Goal: Task Accomplishment & Management: Manage account settings

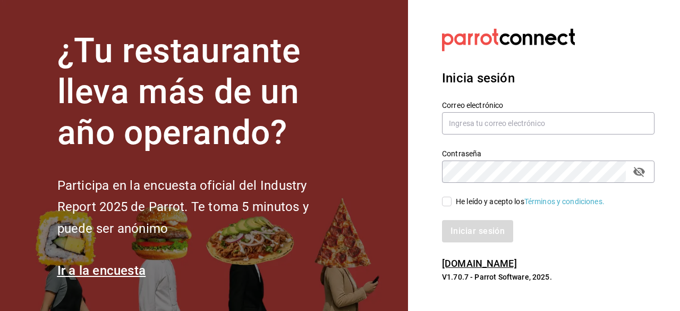
click at [502, 110] on div "Correo electrónico" at bounding box center [548, 118] width 213 height 36
click at [505, 123] on input "text" at bounding box center [548, 123] width 213 height 22
type input "[EMAIL_ADDRESS][DOMAIN_NAME]"
click at [446, 205] on input "He leído y acepto los Términos y condiciones." at bounding box center [447, 202] width 10 height 10
checkbox input "true"
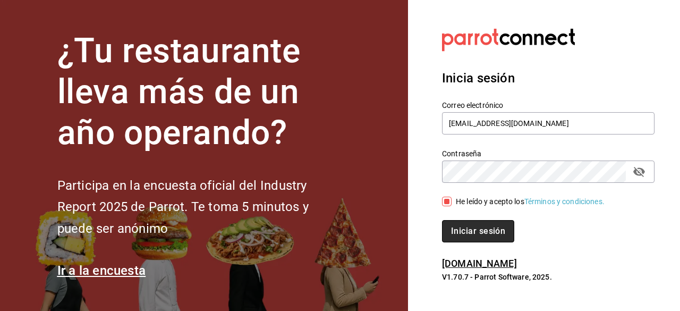
click at [455, 220] on button "Iniciar sesión" at bounding box center [478, 231] width 72 height 22
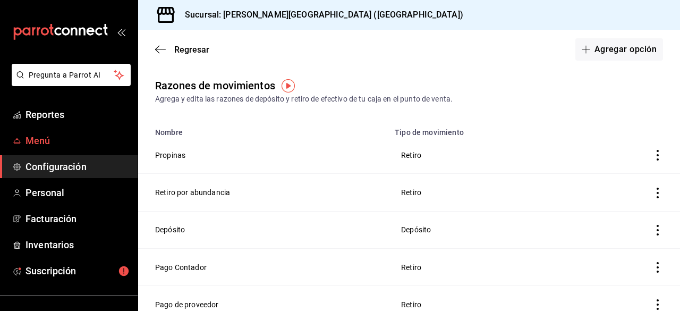
click at [47, 143] on span "Menú" at bounding box center [78, 140] width 104 height 14
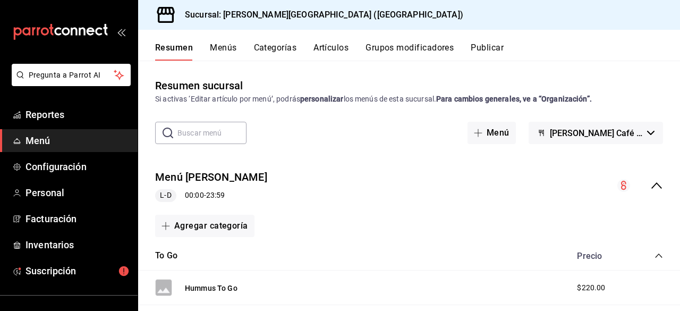
click at [327, 49] on button "Artículos" at bounding box center [330, 52] width 35 height 18
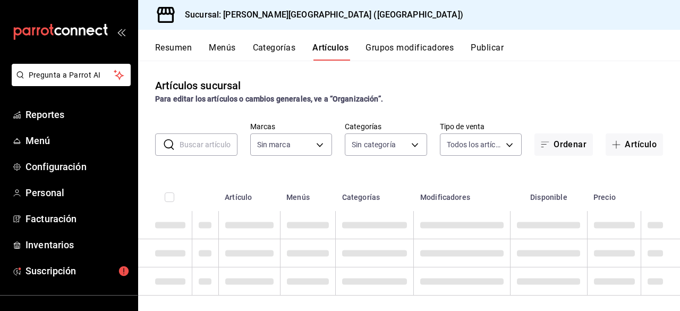
type input "aa19ab2e-d6d3-419b-84e9-7f3a59528db8"
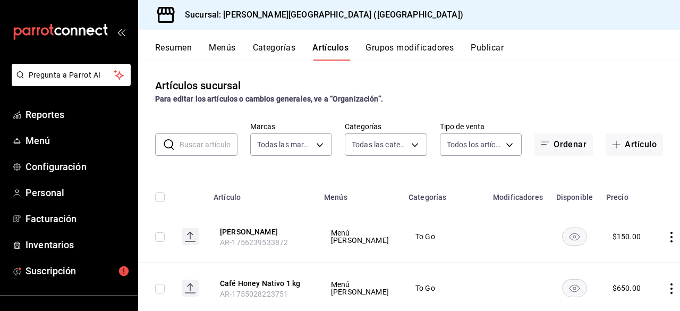
type input "b58d6945-f9c3-4937-a0fc-fa793bbb6874,887d8e31-c6e7-4e78-b919-f250ed1fb8d3,ade5d…"
click at [631, 144] on button "Artículo" at bounding box center [634, 144] width 57 height 22
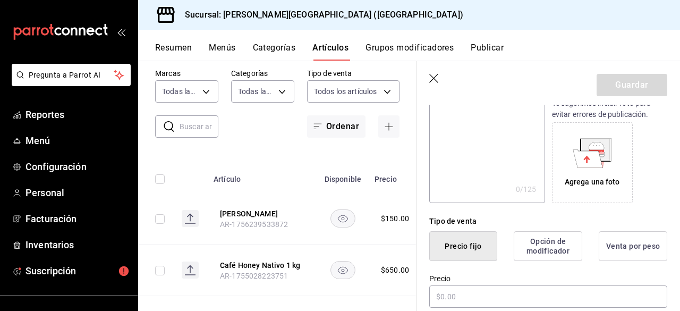
scroll to position [213, 0]
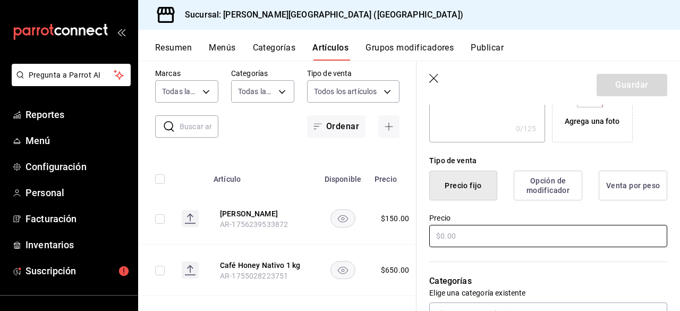
type input "Baby Hummus To Go"
click at [470, 231] on input "text" at bounding box center [548, 236] width 238 height 22
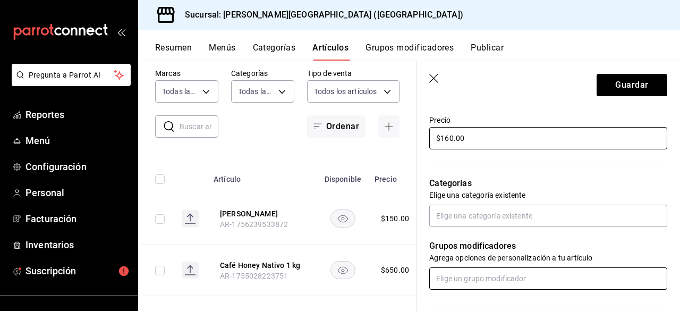
scroll to position [372, 0]
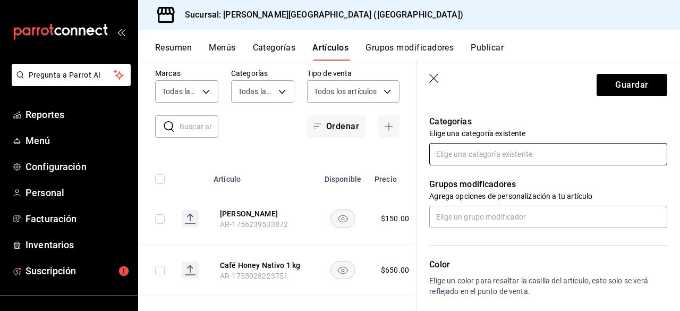
type input "$160.00"
click at [521, 149] on input "text" at bounding box center [548, 154] width 238 height 22
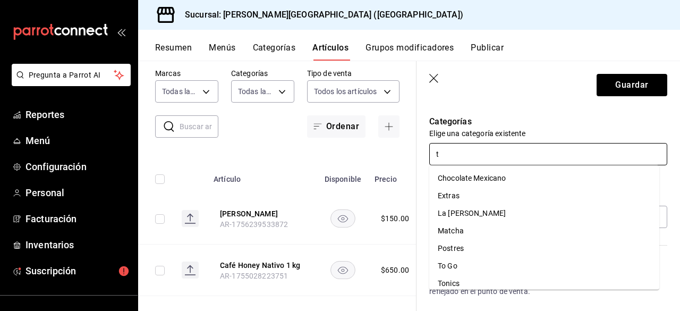
type input "to"
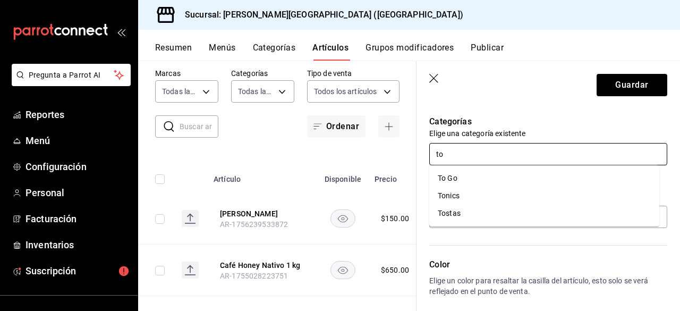
click at [478, 181] on li "To Go" at bounding box center [544, 178] width 230 height 18
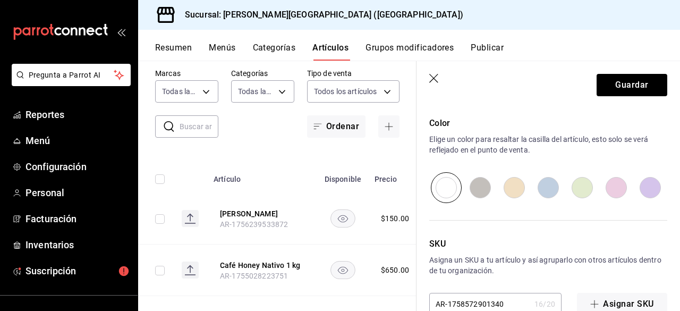
scroll to position [573, 0]
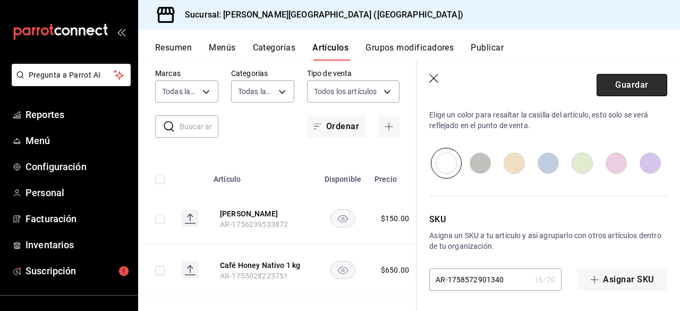
click at [622, 82] on button "Guardar" at bounding box center [632, 85] width 71 height 22
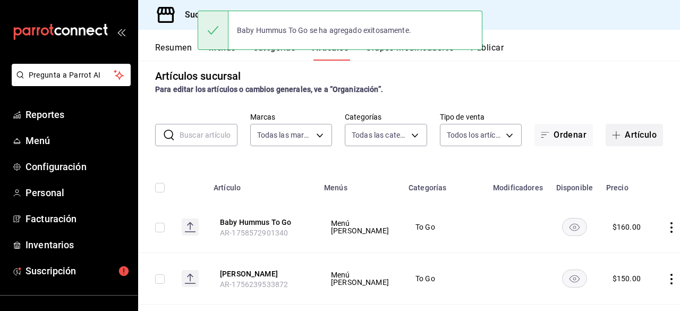
click at [636, 144] on button "Artículo" at bounding box center [634, 135] width 57 height 22
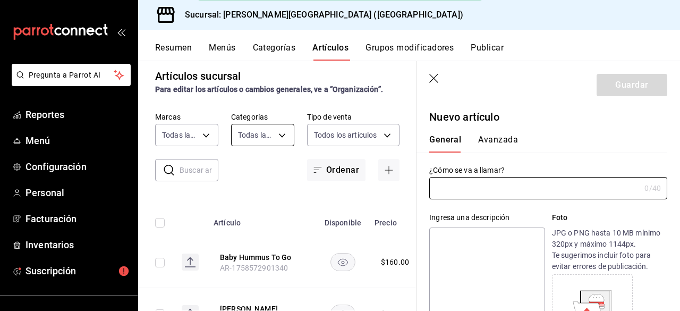
click at [264, 135] on body "Pregunta a Parrot AI Reportes Menú Configuración Personal Facturación Inventari…" at bounding box center [340, 155] width 680 height 311
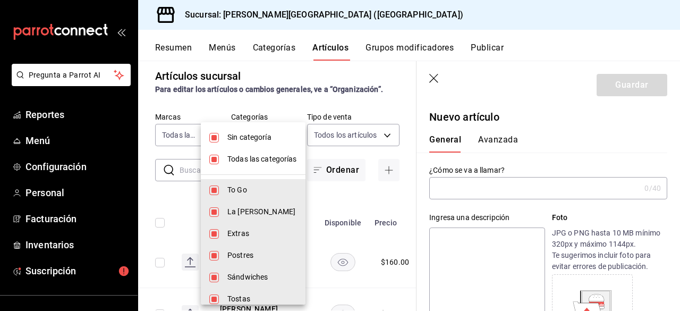
click at [244, 191] on span "To Go" at bounding box center [262, 189] width 70 height 11
type input "887d8e31-c6e7-4e78-b919-f250ed1fb8d3,ade5d953-e3ec-410d-ba21-21406a46692a,a0f04…"
checkbox input "false"
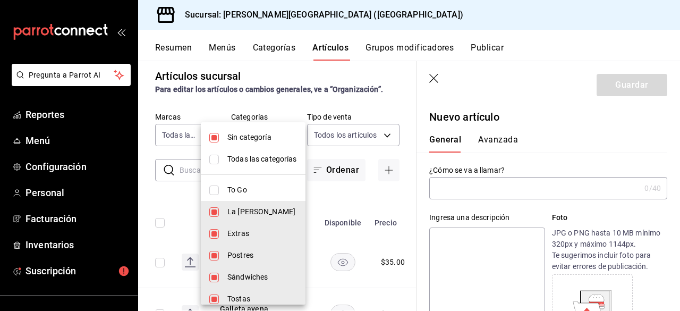
click at [245, 208] on span "La Tina" at bounding box center [262, 211] width 70 height 11
type input "ade5d953-e3ec-410d-ba21-21406a46692a,a0f04889-778a-4c0e-8ede-878960374594,72a92…"
checkbox input "false"
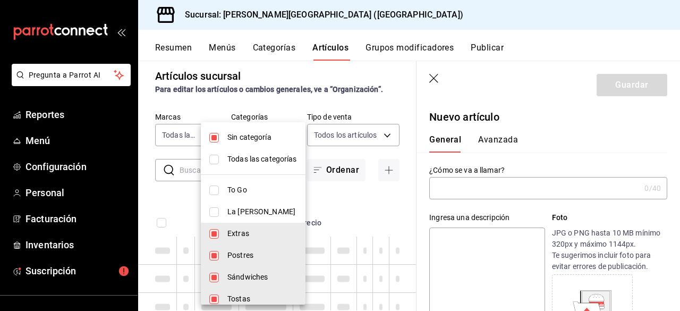
click at [245, 224] on li "Extras" at bounding box center [253, 234] width 105 height 22
type input "a0f04889-778a-4c0e-8ede-878960374594,72a920a4-55f2-4625-94c7-475739df8bed,d0478…"
checkbox input "false"
click at [248, 258] on span "Postres" at bounding box center [262, 255] width 70 height 11
type input "72a920a4-55f2-4625-94c7-475739df8bed,d0478398-5ef9-47b4-9102-1f84191971c6,f2c84…"
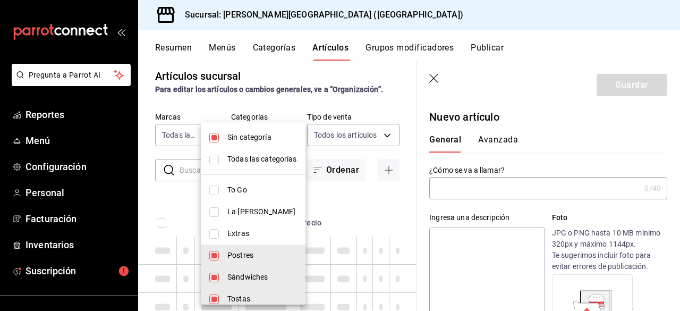
checkbox input "false"
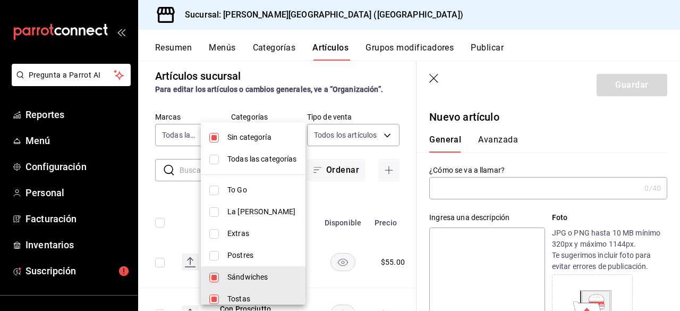
click at [277, 97] on div at bounding box center [340, 155] width 680 height 311
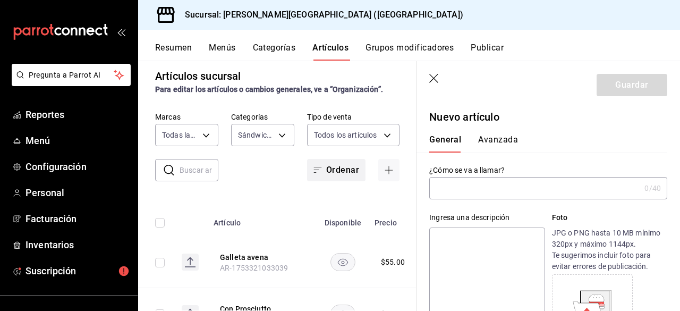
click at [327, 165] on button "Ordenar" at bounding box center [336, 170] width 58 height 22
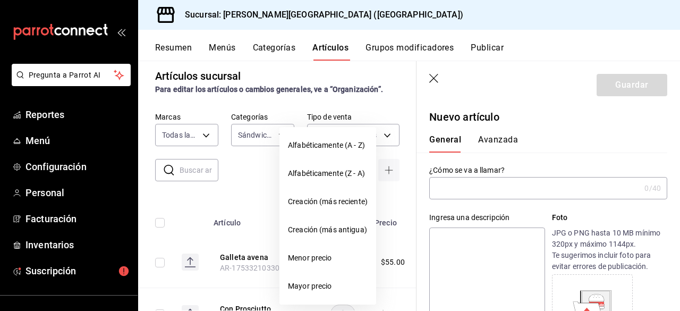
click at [257, 171] on div at bounding box center [340, 155] width 680 height 311
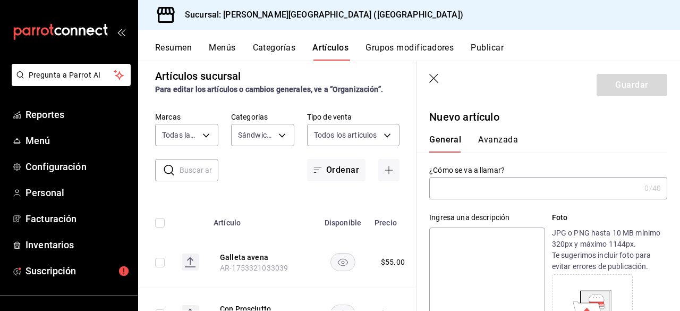
click at [273, 50] on button "Categorías" at bounding box center [274, 52] width 43 height 18
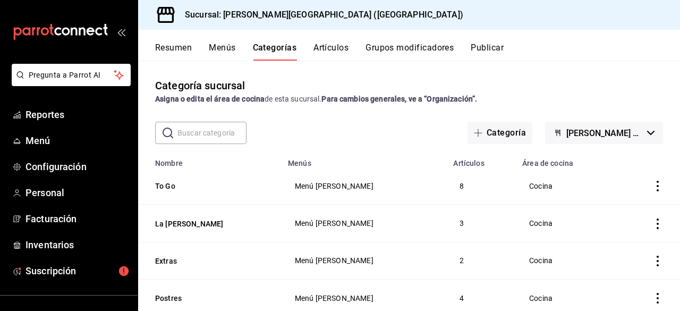
click at [220, 180] on th "To Go" at bounding box center [209, 185] width 143 height 37
click at [652, 188] on icon "actions" at bounding box center [657, 186] width 11 height 11
click at [630, 210] on span "Editar" at bounding box center [618, 211] width 28 height 11
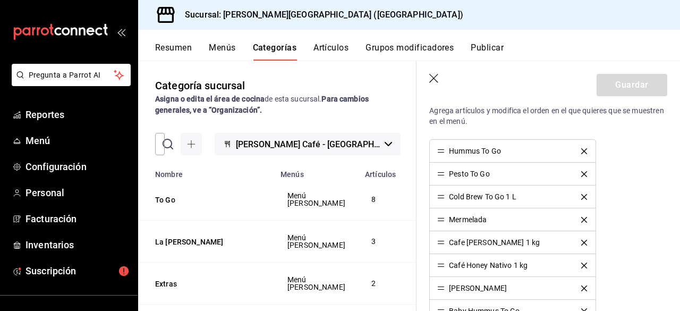
scroll to position [266, 0]
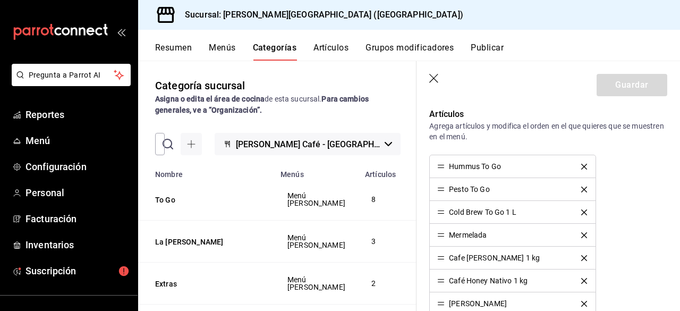
click at [525, 92] on header "Guardar" at bounding box center [549, 83] width 264 height 44
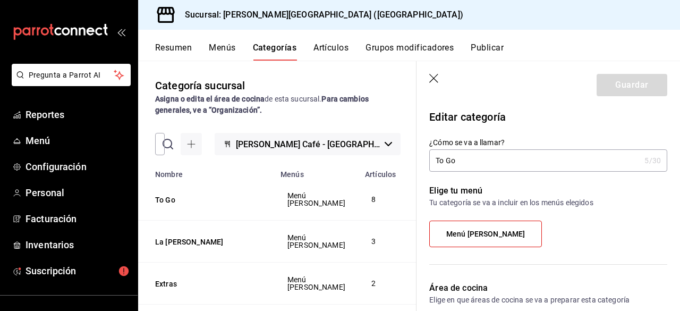
click at [218, 53] on button "Menús" at bounding box center [222, 52] width 27 height 18
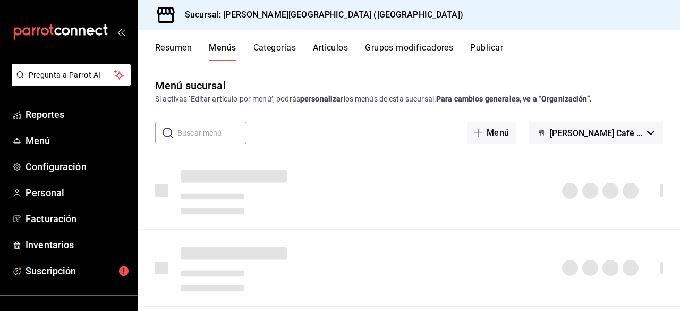
click at [335, 56] on button "Artículos" at bounding box center [330, 52] width 35 height 18
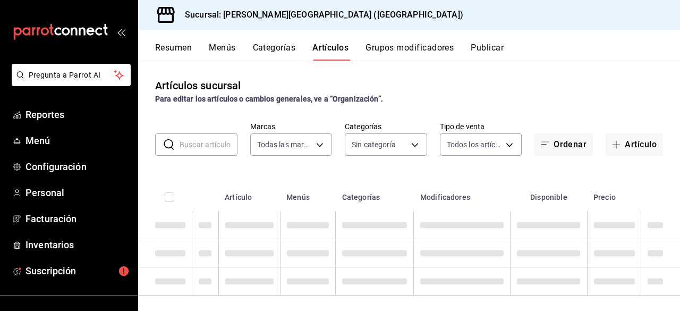
type input "aa19ab2e-d6d3-419b-84e9-7f3a59528db8"
type input "b58d6945-f9c3-4937-a0fc-fa793bbb6874,887d8e31-c6e7-4e78-b919-f250ed1fb8d3,ade5d…"
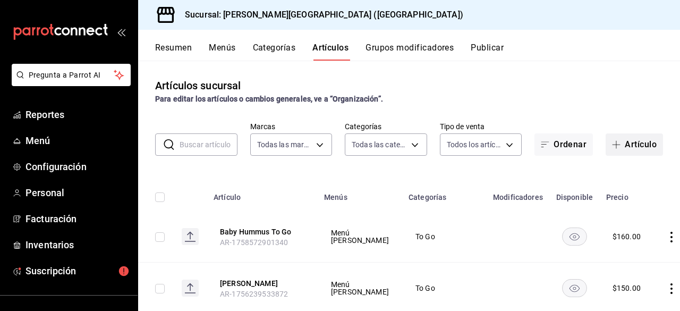
click at [622, 137] on button "Artículo" at bounding box center [634, 144] width 57 height 22
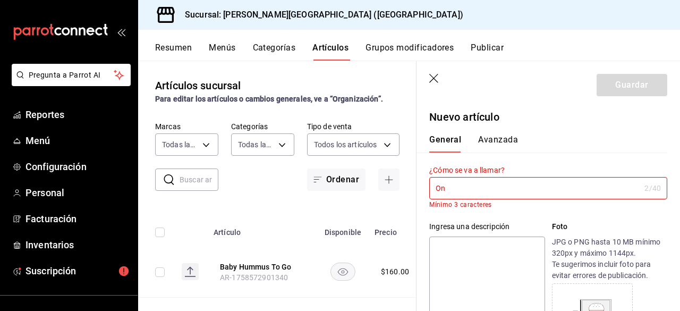
type input "O"
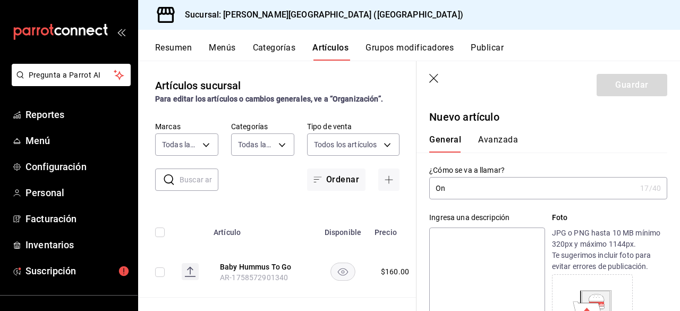
type input "O"
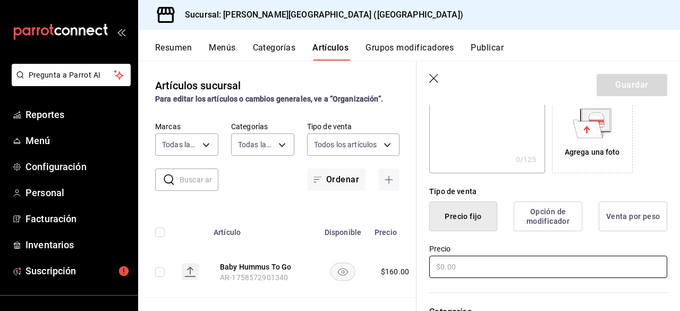
scroll to position [213, 0]
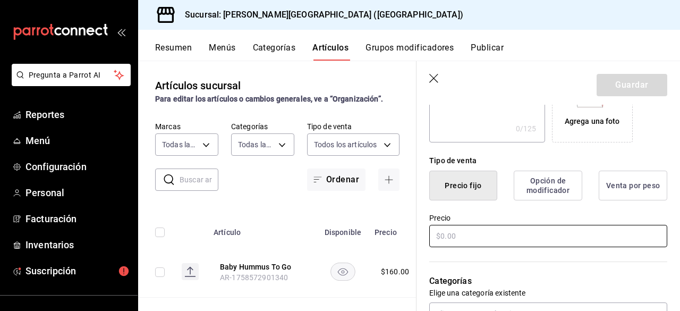
type input "Penut Butter"
click at [517, 227] on input "text" at bounding box center [548, 236] width 238 height 22
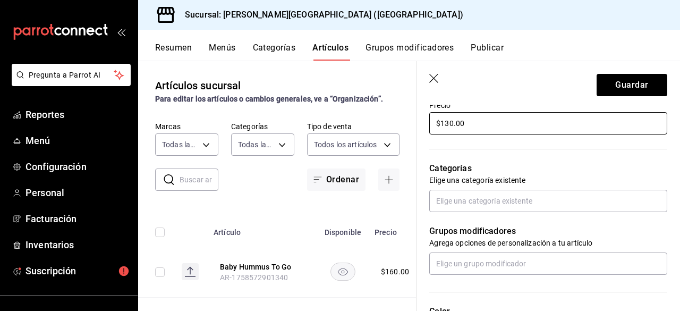
scroll to position [372, 0]
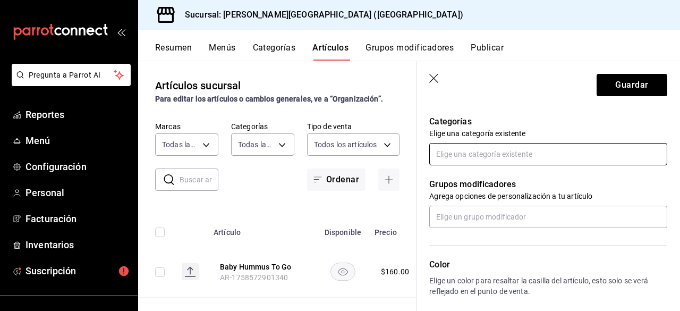
type input "$130.00"
click at [503, 145] on input "text" at bounding box center [548, 154] width 238 height 22
type input "to go"
click at [480, 181] on li "To Go" at bounding box center [544, 178] width 230 height 18
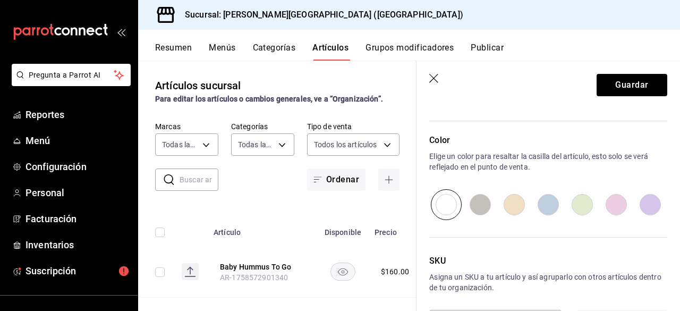
scroll to position [573, 0]
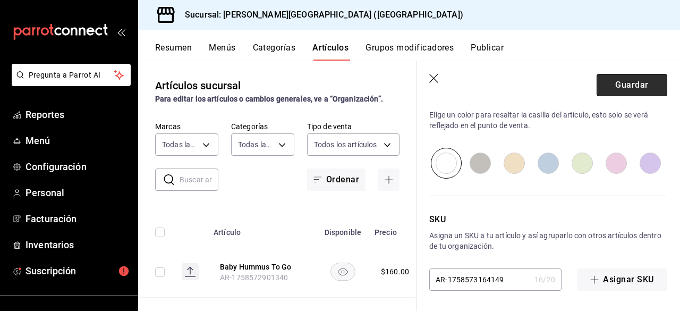
click at [605, 84] on button "Guardar" at bounding box center [632, 85] width 71 height 22
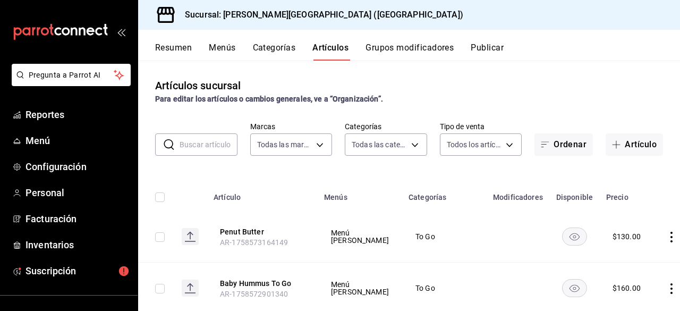
click at [335, 54] on button "Artículos" at bounding box center [330, 52] width 36 height 18
click at [169, 45] on button "Resumen" at bounding box center [173, 52] width 37 height 18
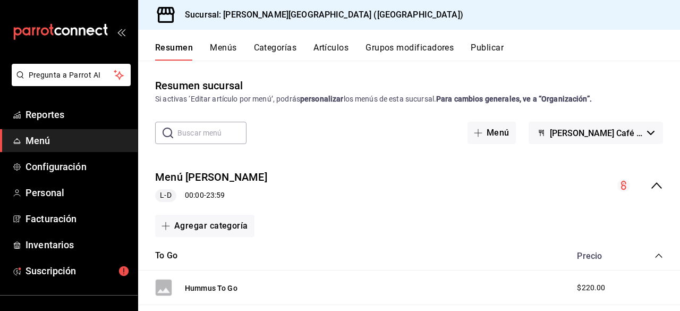
click at [323, 44] on button "Artículos" at bounding box center [330, 52] width 35 height 18
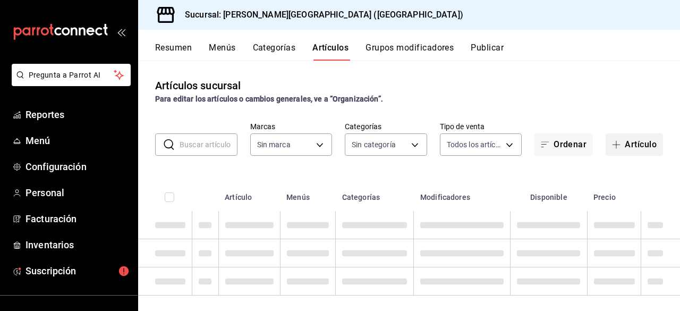
type input "aa19ab2e-d6d3-419b-84e9-7f3a59528db8"
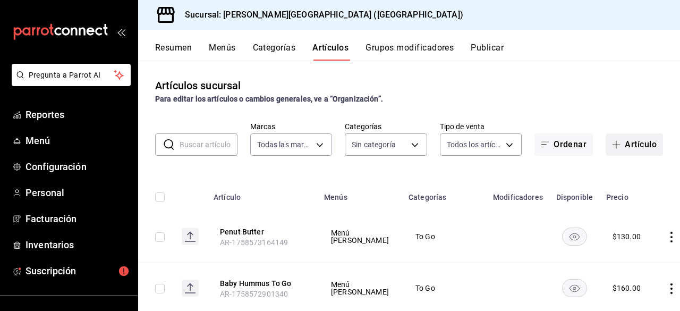
type input "b58d6945-f9c3-4937-a0fc-fa793bbb6874,887d8e31-c6e7-4e78-b919-f250ed1fb8d3,ade5d…"
click at [625, 139] on button "Artículo" at bounding box center [634, 144] width 57 height 22
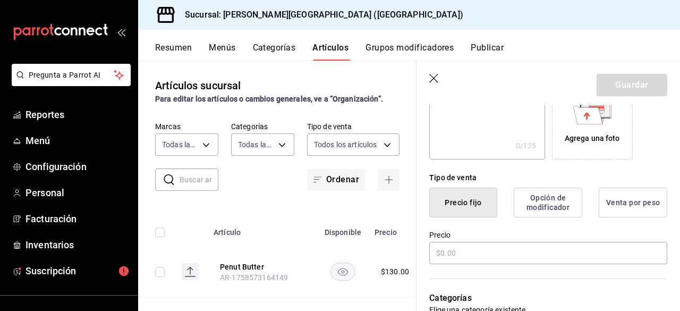
scroll to position [213, 0]
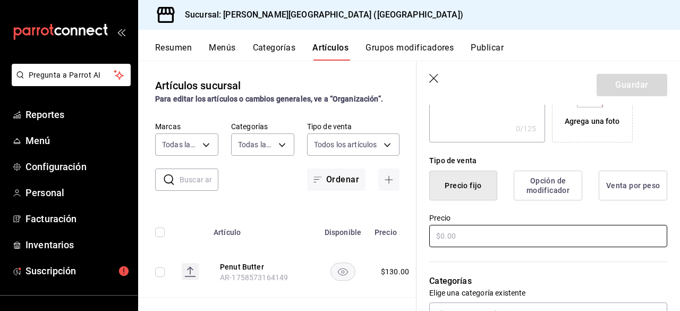
type input "Cold Foam"
click at [477, 234] on input "text" at bounding box center [548, 236] width 238 height 22
type input "$0.00"
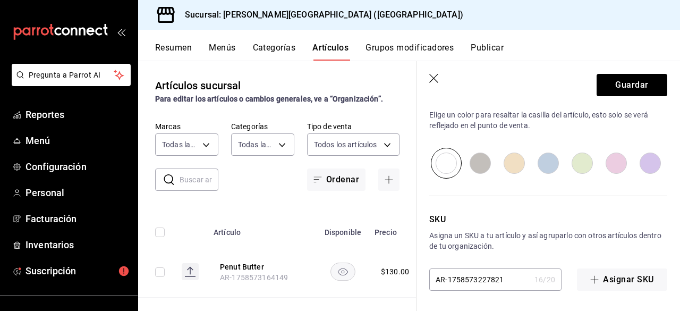
scroll to position [325, 0]
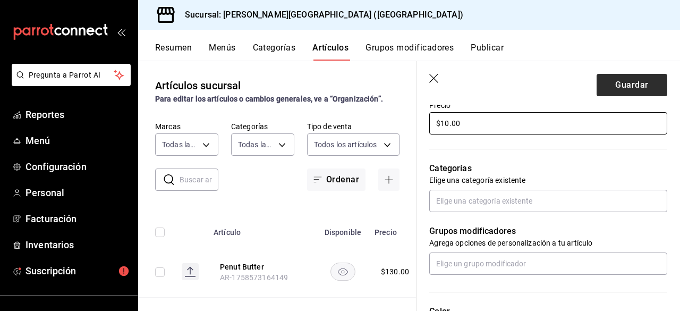
type input "$10.00"
click at [602, 82] on button "Guardar" at bounding box center [632, 85] width 71 height 22
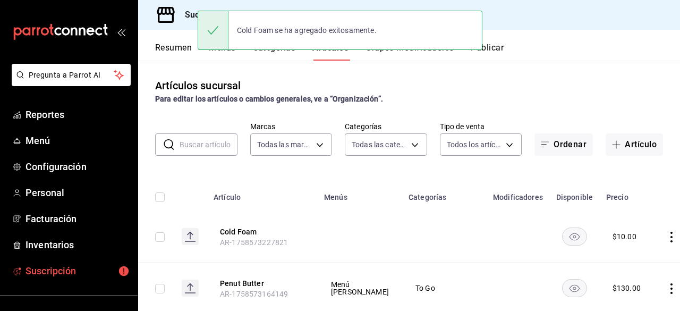
click at [52, 275] on span "Suscripción" at bounding box center [78, 271] width 104 height 14
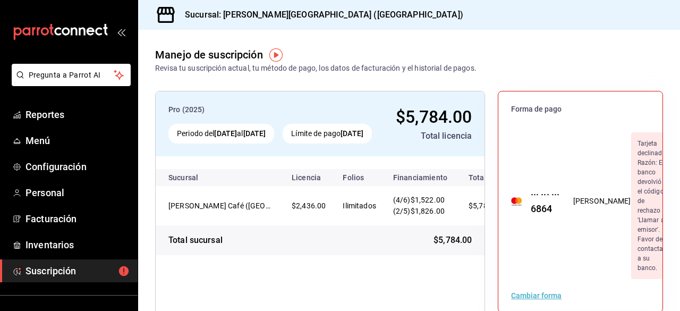
scroll to position [0, 37]
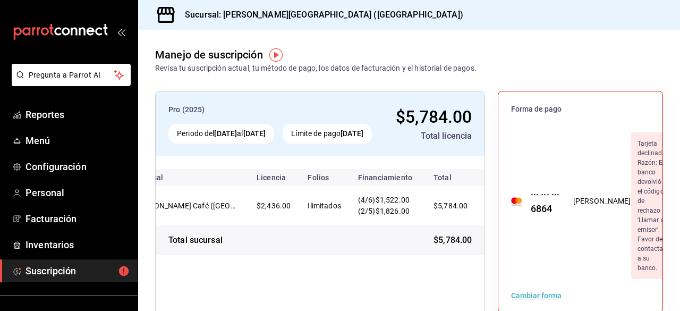
click at [631, 192] on div "Tarjeta declinada. Razón: El banco devolvió el código de rechazo 'Llamar al emi…" at bounding box center [652, 205] width 43 height 147
click at [611, 279] on div "Cambiar forma" at bounding box center [580, 295] width 164 height 33
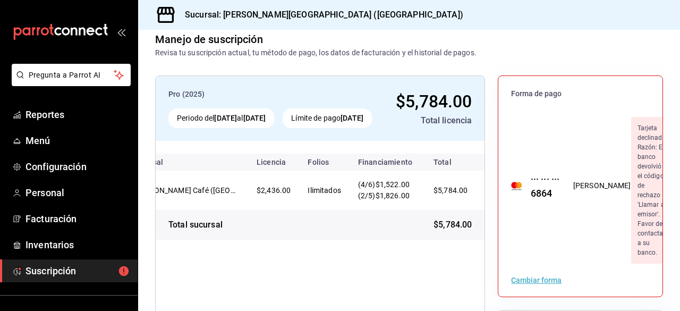
scroll to position [0, 0]
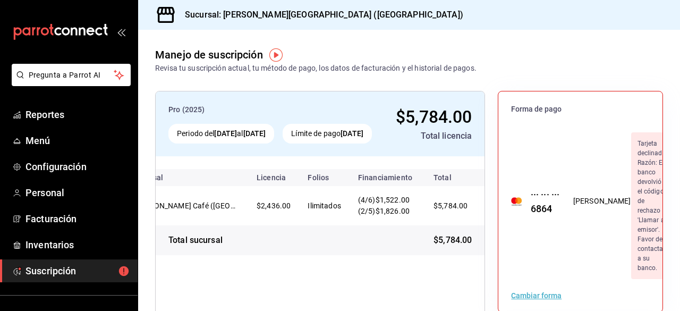
click at [342, 141] on div "Límite de pago 10 oct 2025" at bounding box center [327, 134] width 89 height 20
drag, startPoint x: 325, startPoint y: 134, endPoint x: 366, endPoint y: 102, distance: 52.2
click at [355, 132] on div "Límite de pago 10 oct 2025" at bounding box center [327, 134] width 89 height 20
click at [366, 95] on div "Pro (2025) Periodo del 10 sep 2025 al 10 oct 2025 Límite de pago 10 oct 2025 $5…" at bounding box center [320, 123] width 329 height 65
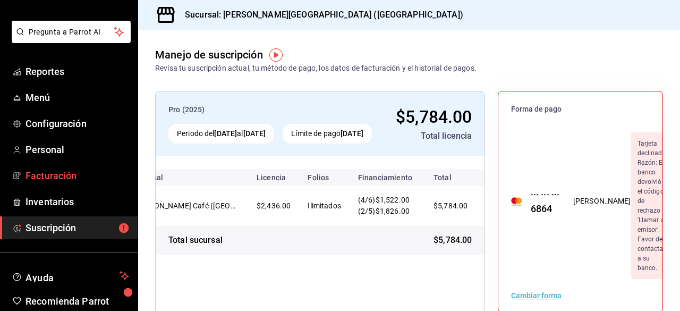
scroll to position [53, 0]
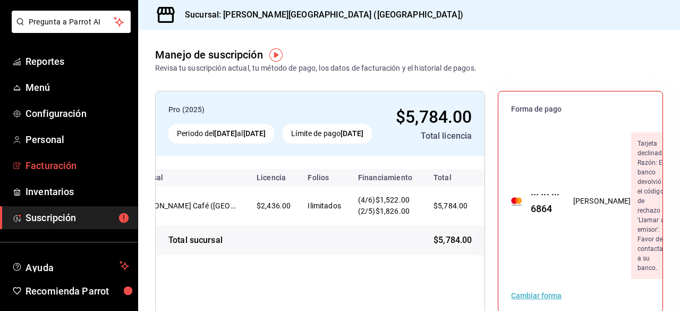
click at [61, 169] on span "Facturación" at bounding box center [78, 165] width 104 height 14
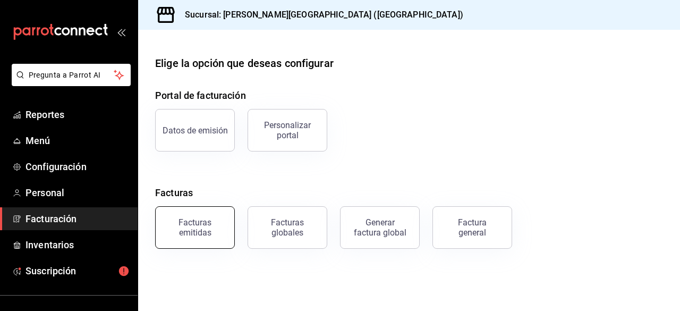
click at [196, 216] on button "Facturas emitidas" at bounding box center [195, 227] width 80 height 43
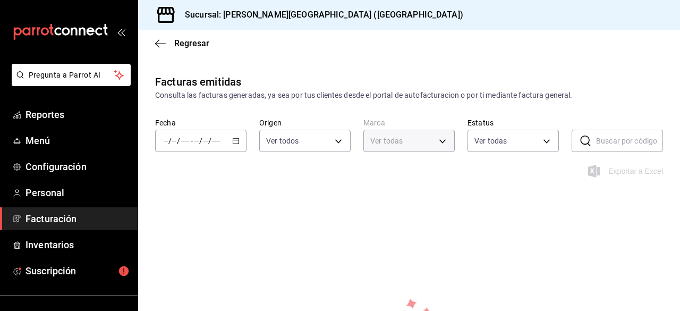
type input "aa19ab2e-d6d3-419b-84e9-7f3a59528db8"
click at [304, 145] on body "Pregunta a Parrot AI Reportes Menú Configuración Personal Facturación Inventari…" at bounding box center [340, 155] width 680 height 311
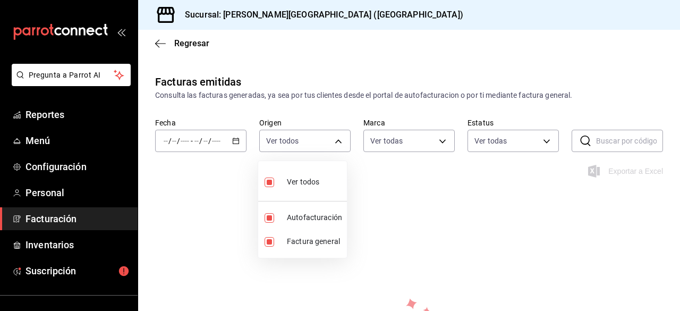
drag, startPoint x: 215, startPoint y: 188, endPoint x: 211, endPoint y: 173, distance: 14.8
click at [214, 187] on div at bounding box center [340, 155] width 680 height 311
click at [217, 141] on div "Ver todos Autofacturación Factura general" at bounding box center [340, 155] width 680 height 311
click at [239, 139] on div "/ / - / /" at bounding box center [200, 141] width 91 height 22
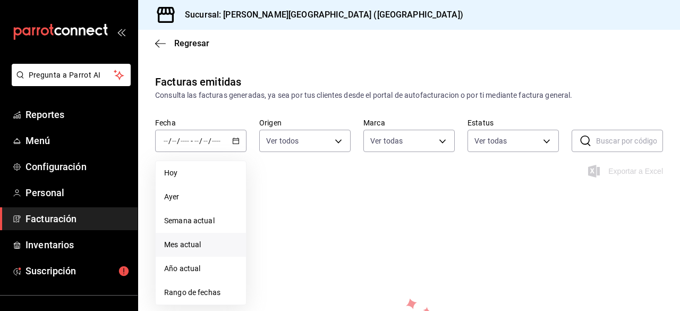
click at [216, 244] on span "Mes actual" at bounding box center [200, 244] width 73 height 11
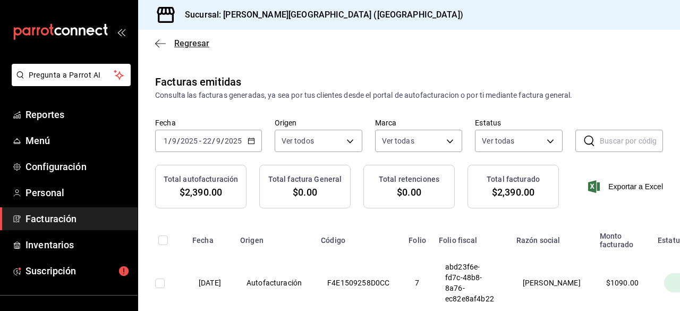
click at [155, 45] on icon "button" at bounding box center [160, 44] width 11 height 10
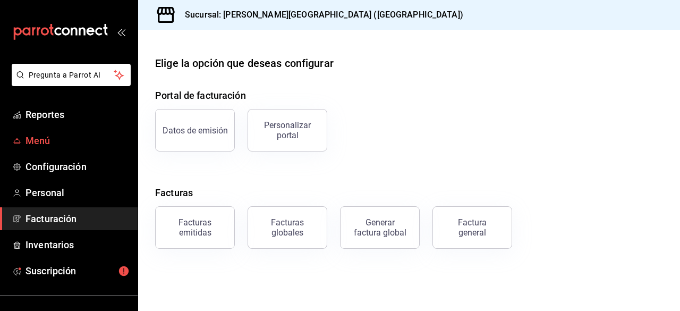
click at [45, 140] on span "Menú" at bounding box center [78, 140] width 104 height 14
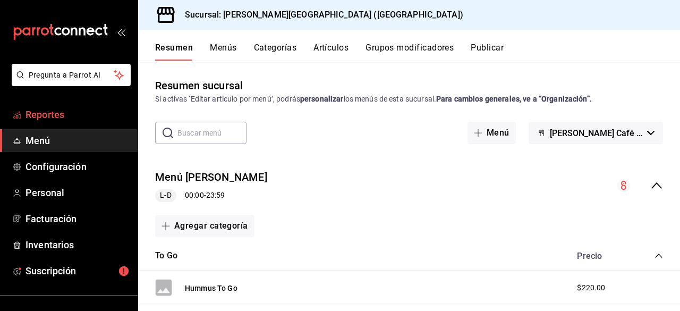
click at [77, 110] on span "Reportes" at bounding box center [78, 114] width 104 height 14
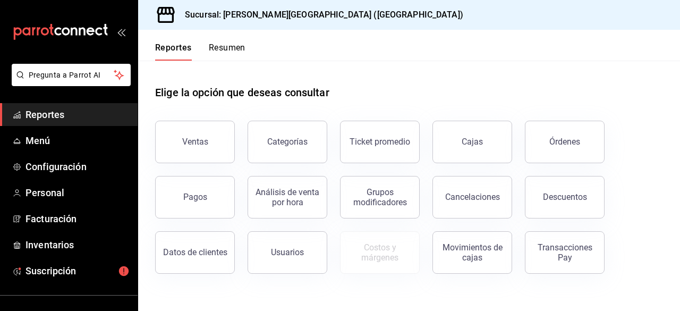
click at [222, 51] on button "Resumen" at bounding box center [227, 52] width 37 height 18
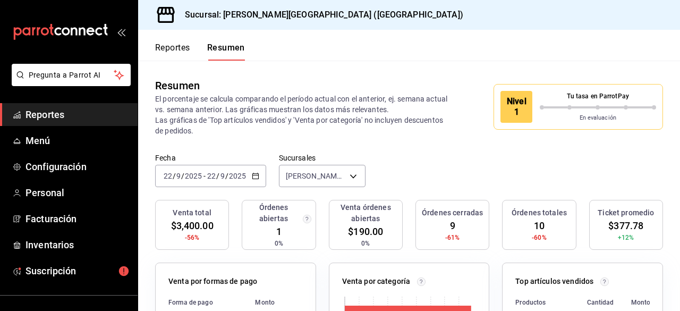
click at [514, 103] on div "Nivel 1" at bounding box center [516, 107] width 32 height 32
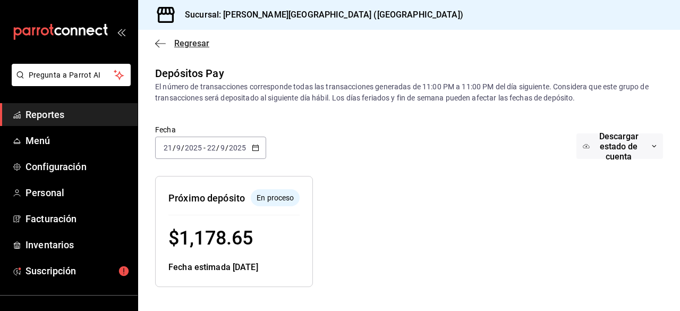
click at [171, 44] on span "Regresar" at bounding box center [182, 43] width 54 height 10
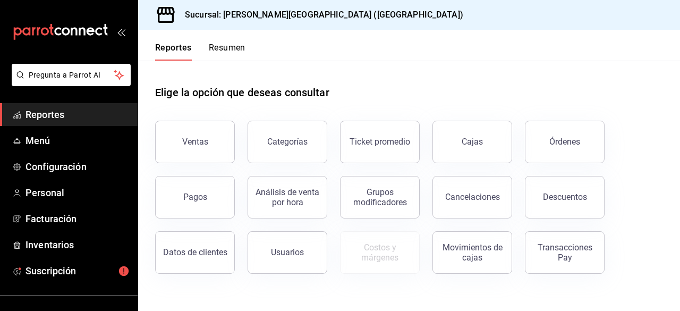
click at [422, 56] on header "Reportes Resumen" at bounding box center [409, 45] width 542 height 31
click at [0, 89] on ul "Pregunta a Parrot AI" at bounding box center [69, 83] width 138 height 39
click at [369, 67] on div "Elige la opción que deseas consultar" at bounding box center [409, 84] width 508 height 47
click at [72, 119] on span "Reportes" at bounding box center [78, 114] width 104 height 14
click at [67, 139] on span "Menú" at bounding box center [78, 140] width 104 height 14
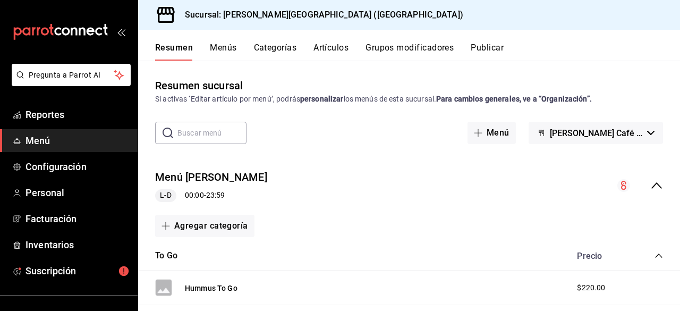
click at [233, 133] on input "text" at bounding box center [211, 132] width 69 height 21
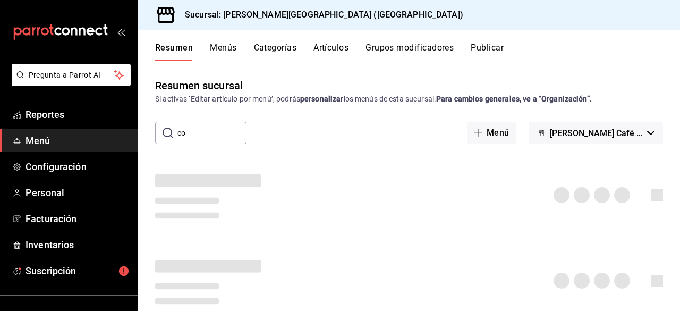
type input "c"
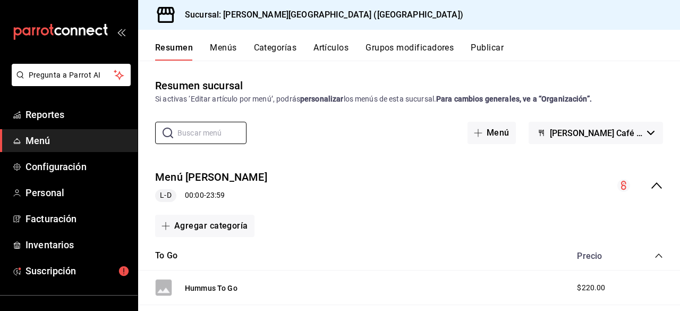
click at [346, 46] on button "Artículos" at bounding box center [330, 52] width 35 height 18
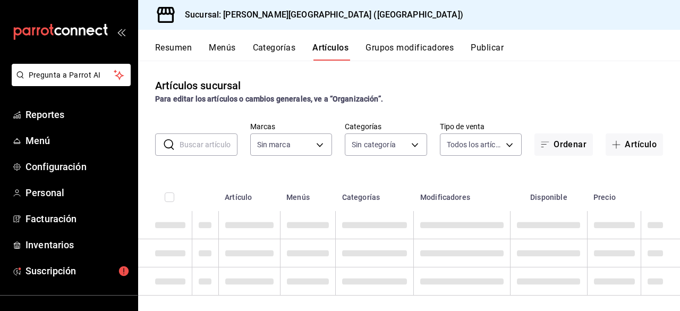
type input "aa19ab2e-d6d3-419b-84e9-7f3a59528db8"
type input "b58d6945-f9c3-4937-a0fc-fa793bbb6874,887d8e31-c6e7-4e78-b919-f250ed1fb8d3,ade5d…"
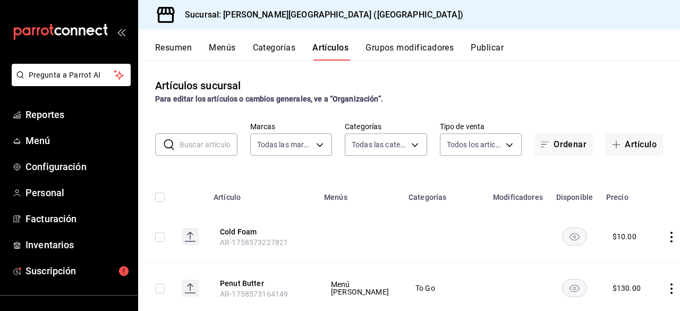
click at [196, 152] on input "text" at bounding box center [209, 144] width 58 height 21
click at [595, 65] on div "Artículos sucursal Para editar los artículos o cambios generales, ve a “Organiz…" at bounding box center [409, 186] width 542 height 250
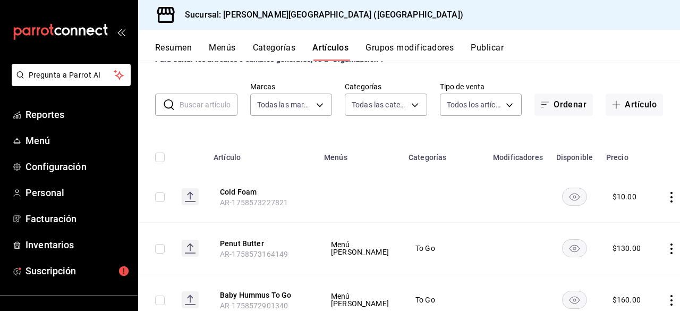
scroll to position [53, 0]
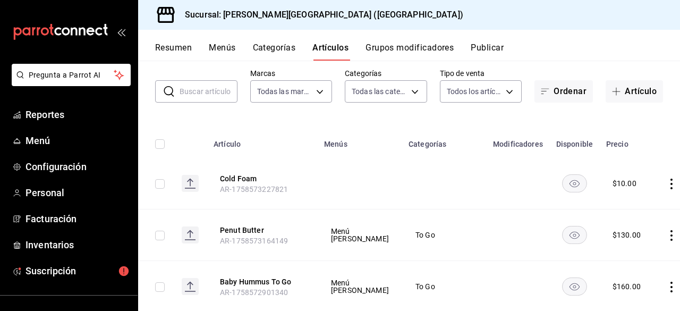
click at [360, 180] on td at bounding box center [360, 184] width 84 height 52
click at [344, 147] on th "Menús" at bounding box center [360, 141] width 84 height 34
click at [487, 156] on th "Modificadores" at bounding box center [518, 141] width 63 height 34
click at [624, 87] on button "Artículo" at bounding box center [634, 91] width 57 height 22
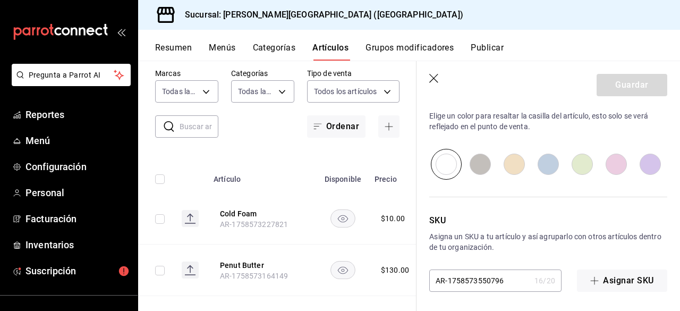
scroll to position [538, 0]
click at [436, 81] on icon "button" at bounding box center [433, 78] width 9 height 9
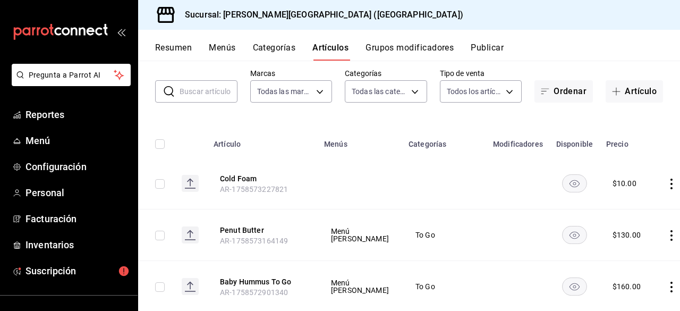
click at [431, 232] on span "To Go" at bounding box center [444, 234] width 58 height 7
click at [666, 186] on icon "actions" at bounding box center [671, 184] width 11 height 11
click at [616, 203] on span "Editar" at bounding box center [618, 207] width 28 height 11
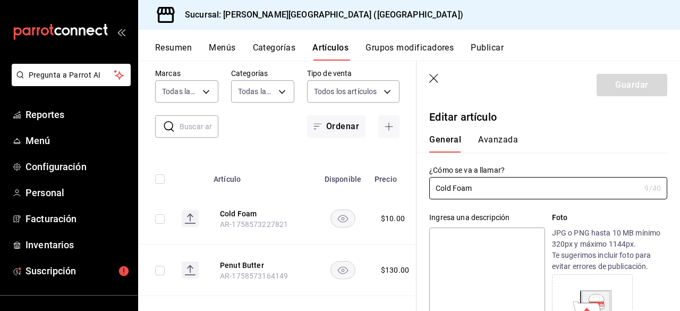
type input "$10.00"
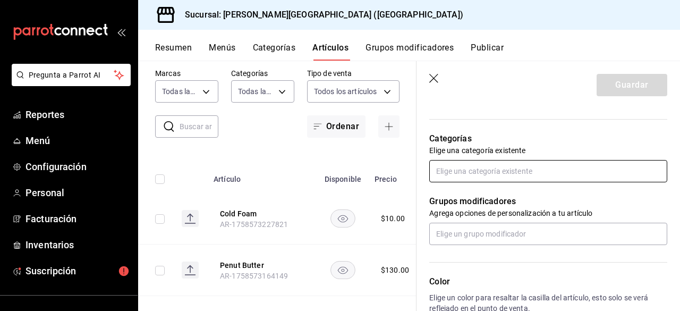
scroll to position [372, 0]
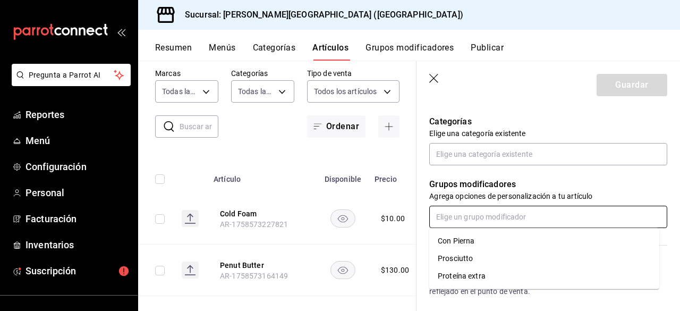
click at [545, 211] on input "text" at bounding box center [548, 217] width 238 height 22
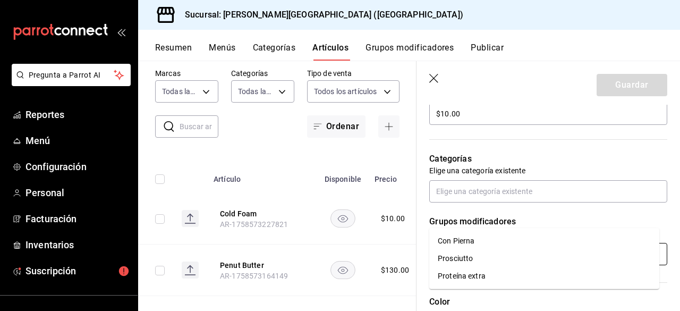
scroll to position [319, 0]
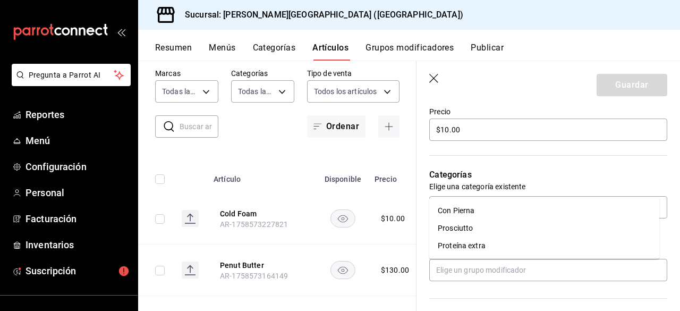
click at [553, 172] on p "Categorías" at bounding box center [548, 174] width 238 height 13
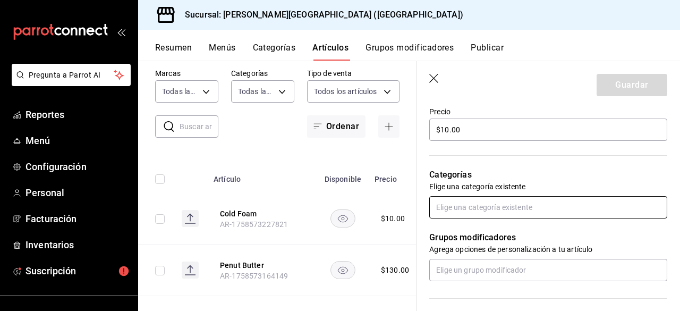
click at [545, 198] on input "text" at bounding box center [548, 207] width 238 height 22
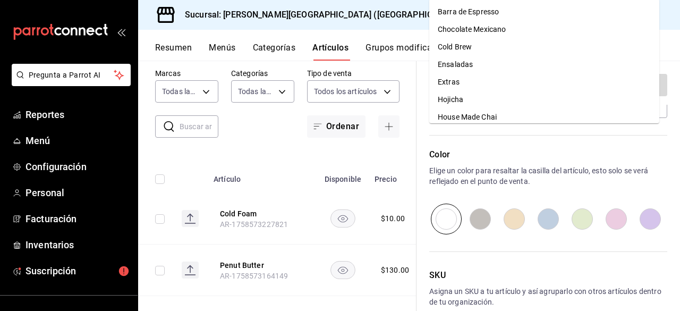
scroll to position [538, 0]
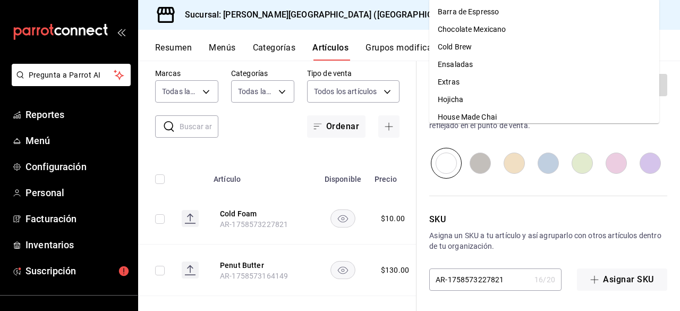
click at [539, 236] on p "Asigna un SKU a tu artículo y así agruparlo con otros artículos dentro de tu or…" at bounding box center [548, 240] width 238 height 21
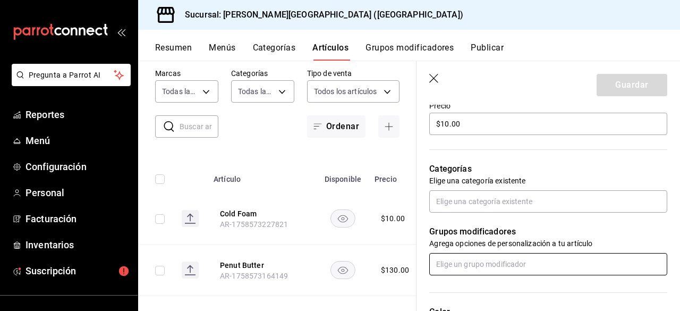
scroll to position [272, 0]
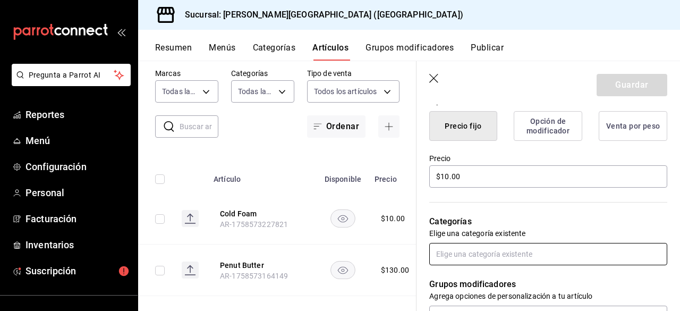
click at [508, 249] on input "text" at bounding box center [548, 254] width 238 height 22
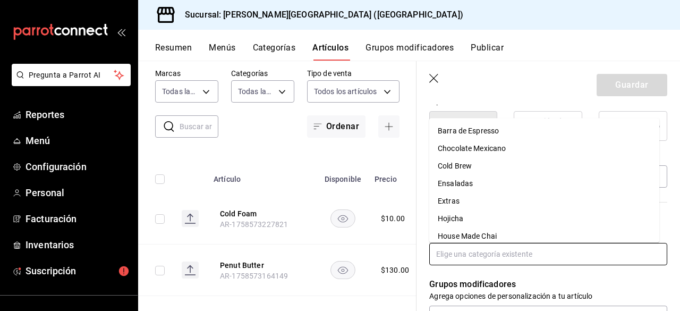
click at [495, 135] on li "Barra de Espresso" at bounding box center [544, 131] width 230 height 18
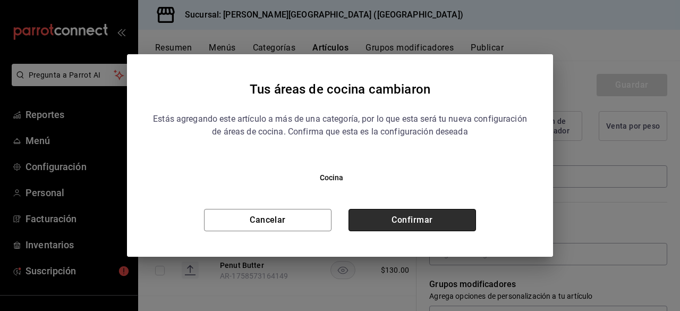
click at [407, 221] on button "Confirmar" at bounding box center [413, 220] width 128 height 22
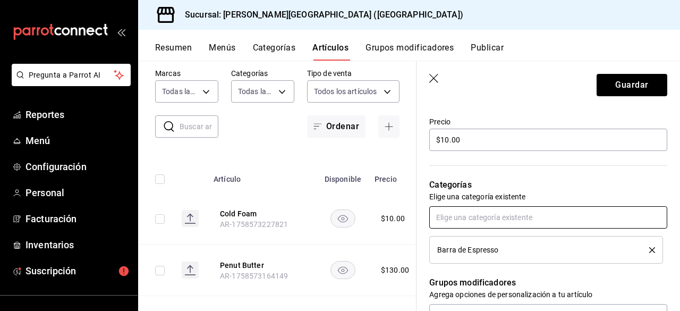
scroll to position [325, 0]
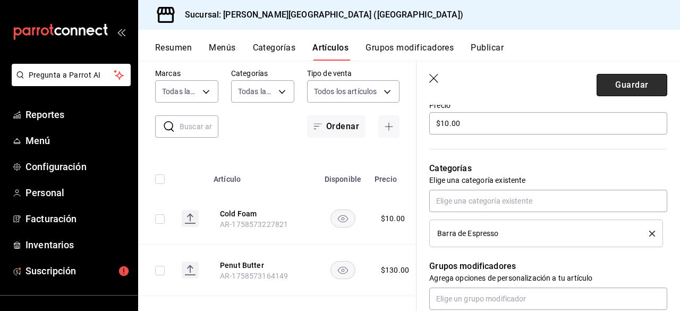
click at [626, 92] on button "Guardar" at bounding box center [632, 85] width 71 height 22
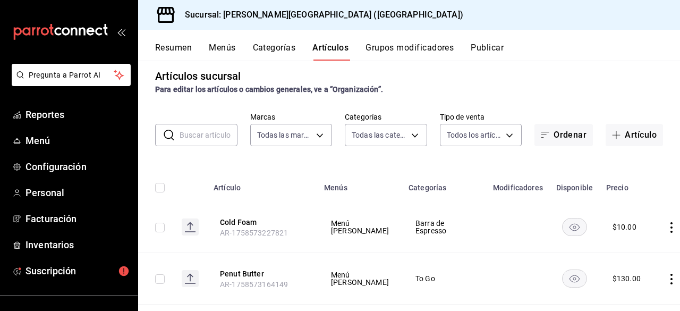
click at [206, 133] on input "text" at bounding box center [209, 134] width 58 height 21
click at [208, 108] on div "Artículos sucursal Para editar los artículos o cambios generales, ve a “Organiz…" at bounding box center [409, 186] width 542 height 250
click at [630, 134] on button "Artículo" at bounding box center [634, 135] width 57 height 22
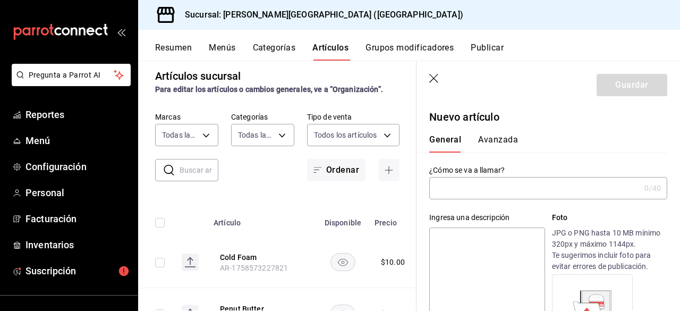
click at [512, 196] on input "text" at bounding box center [534, 187] width 211 height 21
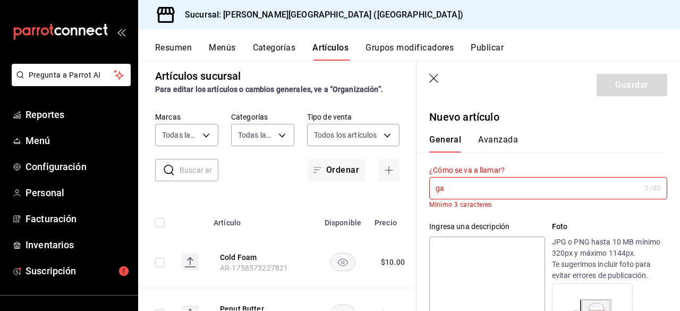
type input "g"
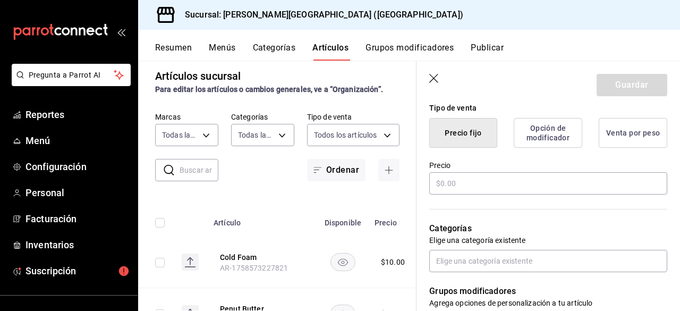
scroll to position [266, 0]
type input "Galleta de Avena"
click at [506, 185] on input "text" at bounding box center [548, 183] width 238 height 22
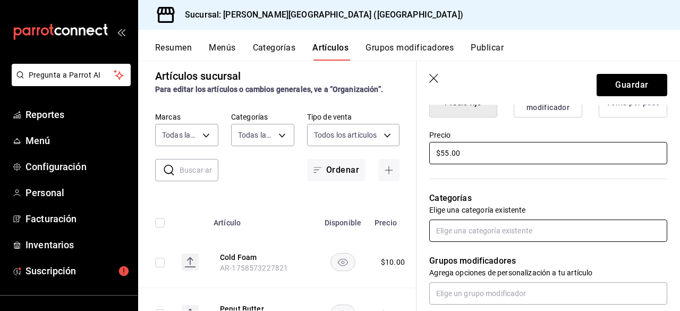
scroll to position [319, 0]
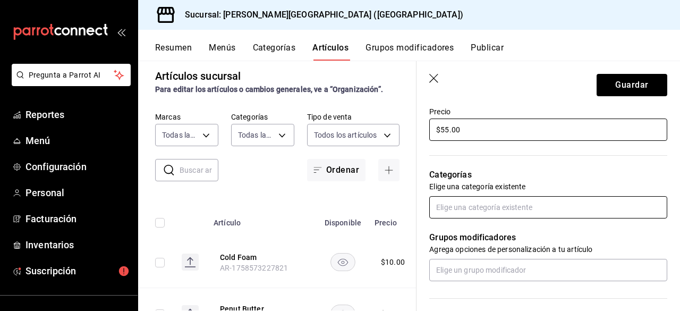
type input "$55.00"
click at [506, 200] on input "text" at bounding box center [548, 207] width 238 height 22
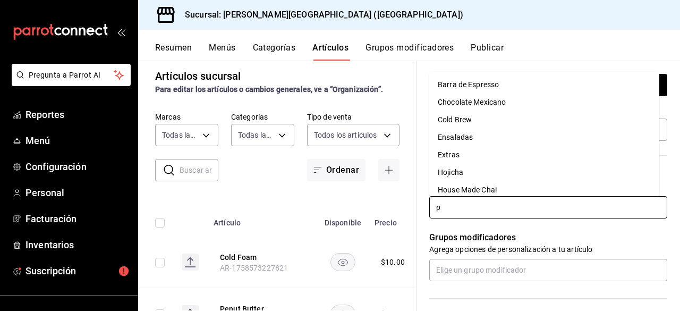
type input "po"
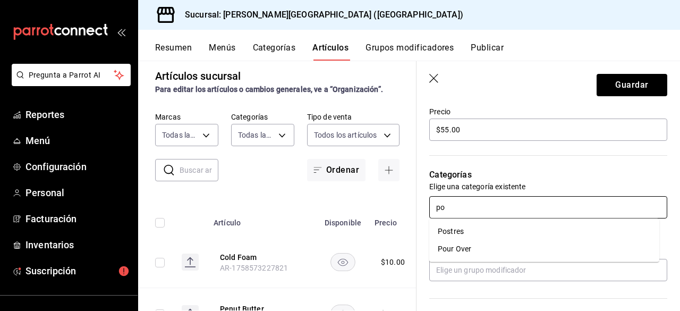
click at [476, 235] on li "Postres" at bounding box center [544, 232] width 230 height 18
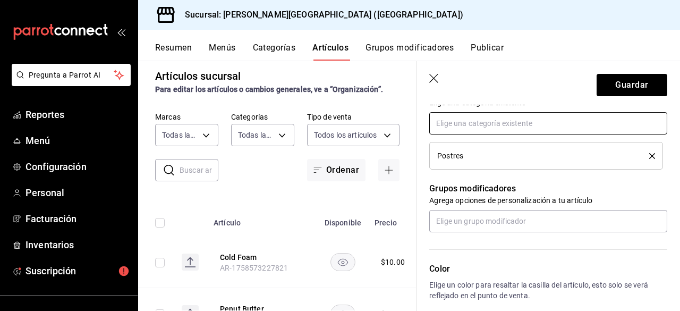
scroll to position [425, 0]
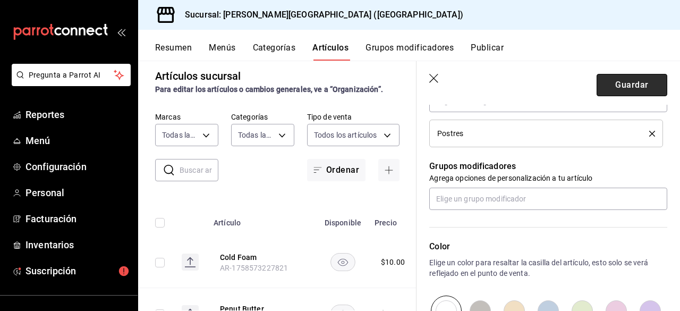
click at [626, 82] on button "Guardar" at bounding box center [632, 85] width 71 height 22
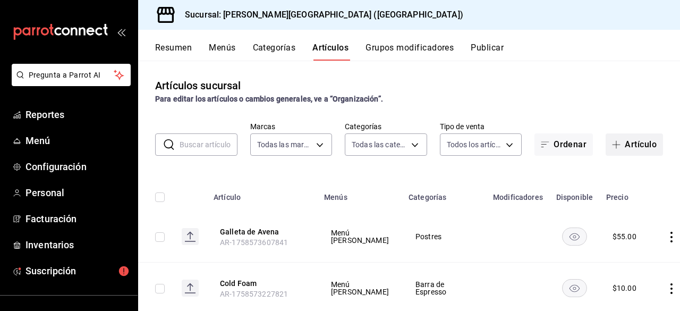
click at [616, 144] on span "button" at bounding box center [618, 144] width 13 height 9
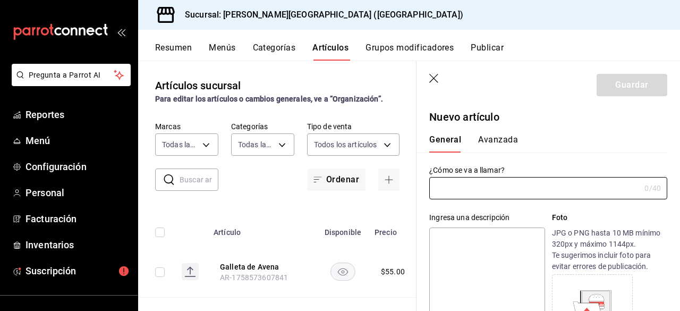
click at [560, 154] on div "¿Cómo se va a llamar? 0 /40 ¿Cómo se va a llamar?" at bounding box center [542, 175] width 251 height 47
click at [478, 181] on input "text" at bounding box center [534, 187] width 211 height 21
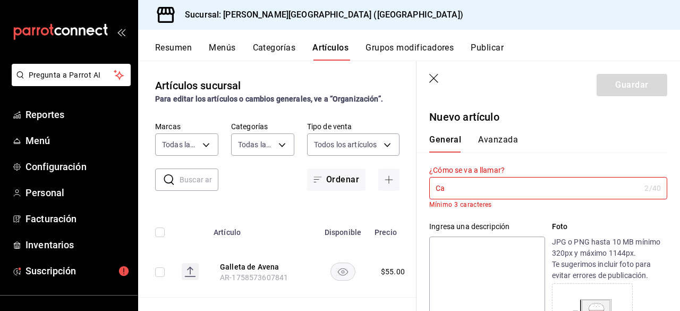
type input "C"
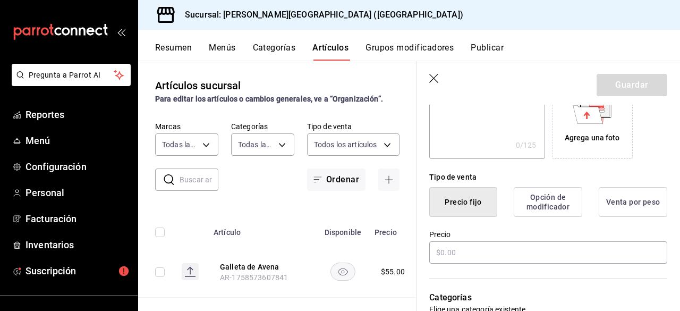
scroll to position [213, 0]
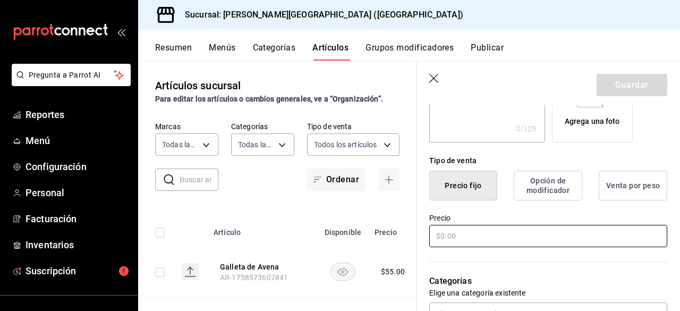
type input "Cafe Marte 250 gr To Go"
click at [526, 232] on input "text" at bounding box center [548, 236] width 238 height 22
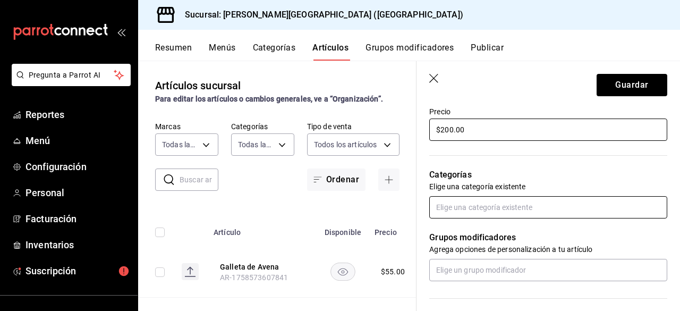
type input "$200.00"
click at [511, 212] on input "text" at bounding box center [548, 207] width 238 height 22
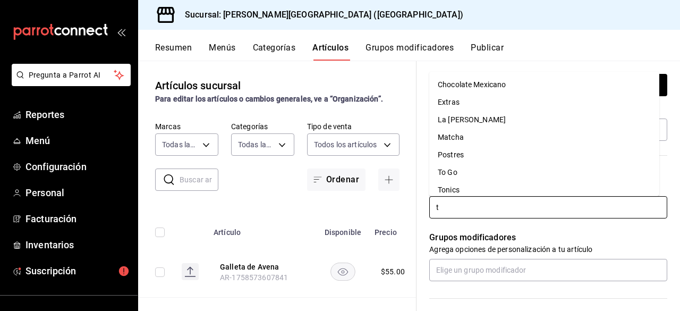
type input "to"
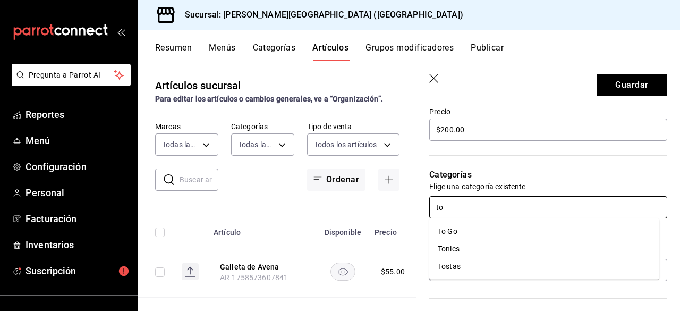
click at [466, 231] on li "To Go" at bounding box center [544, 232] width 230 height 18
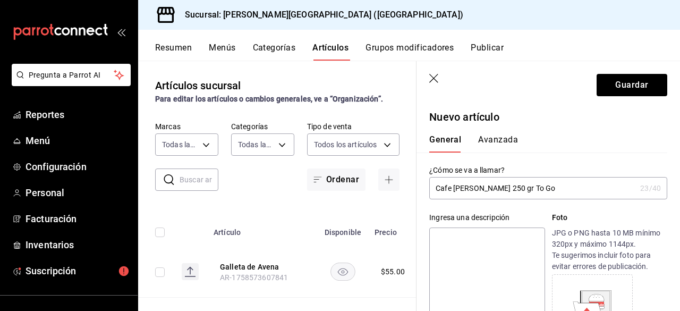
scroll to position [159, 0]
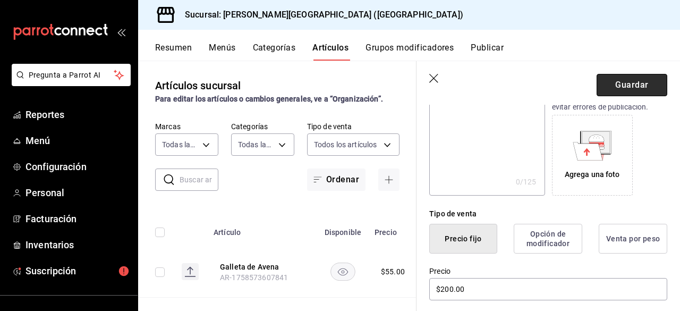
click at [599, 82] on button "Guardar" at bounding box center [632, 85] width 71 height 22
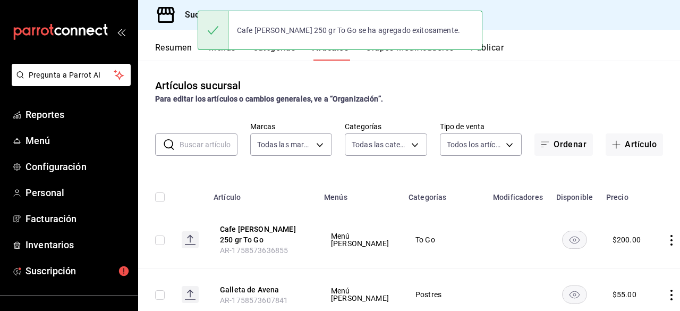
click at [564, 88] on div "Artículos sucursal Para editar los artículos o cambios generales, ve a “Organiz…" at bounding box center [409, 91] width 542 height 27
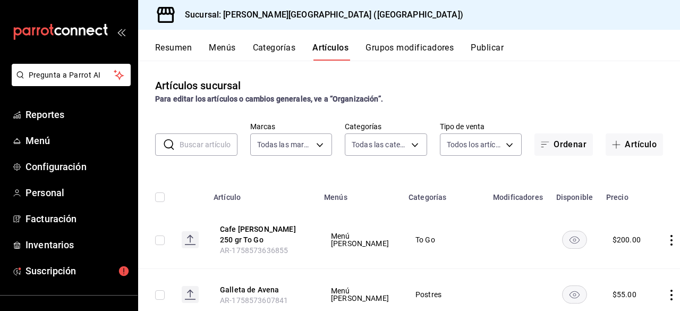
click at [548, 88] on div "Artículos sucursal Para editar los artículos o cambios generales, ve a “Organiz…" at bounding box center [409, 91] width 542 height 27
click at [30, 113] on span "Reportes" at bounding box center [78, 114] width 104 height 14
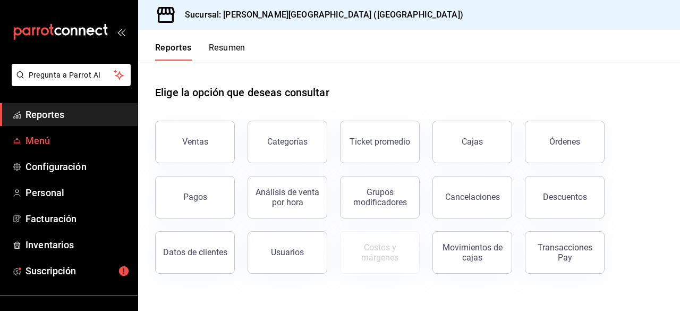
click at [91, 139] on span "Menú" at bounding box center [78, 140] width 104 height 14
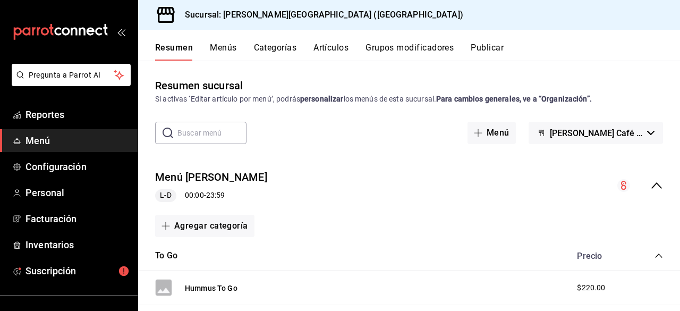
click at [332, 47] on button "Artículos" at bounding box center [330, 52] width 35 height 18
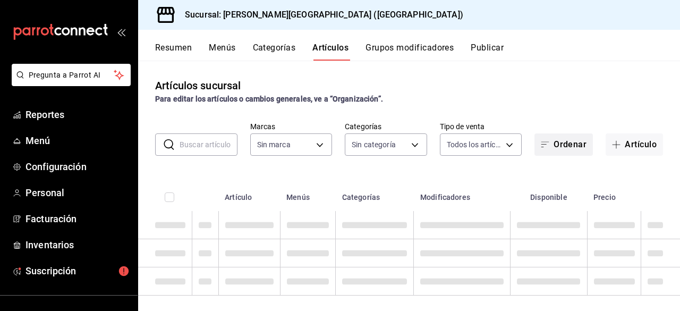
type input "aa19ab2e-d6d3-419b-84e9-7f3a59528db8"
type input "b58d6945-f9c3-4937-a0fc-fa793bbb6874,887d8e31-c6e7-4e78-b919-f250ed1fb8d3,ade5d…"
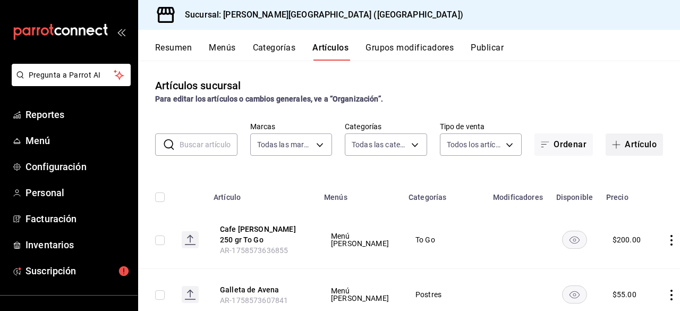
click at [614, 140] on span "button" at bounding box center [618, 144] width 13 height 9
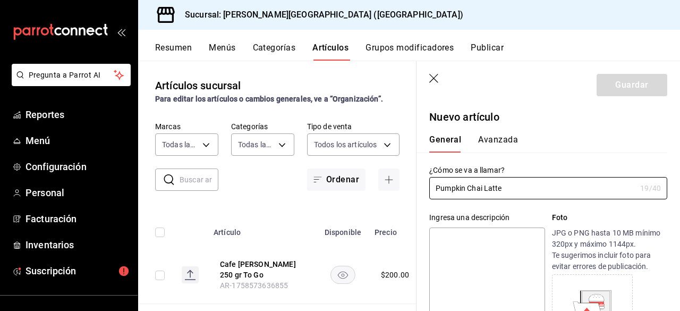
type input "Pumpkin Chai Latte"
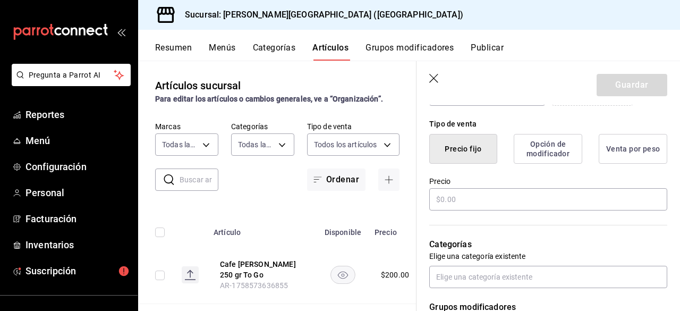
scroll to position [266, 0]
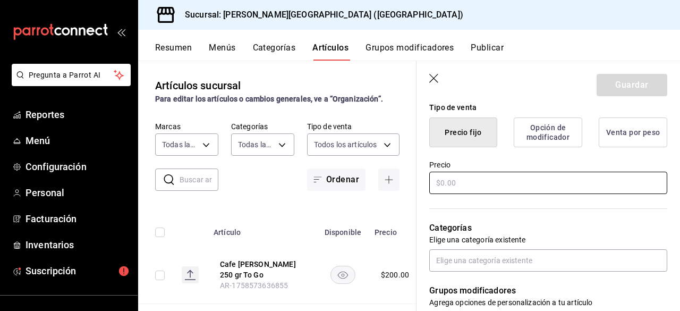
click at [502, 172] on input "text" at bounding box center [548, 183] width 238 height 22
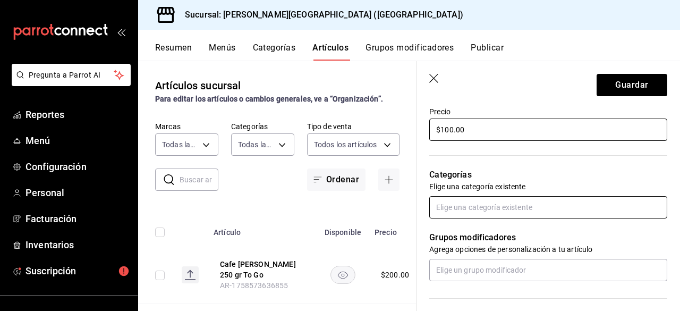
type input "$100.00"
click at [525, 213] on input "text" at bounding box center [548, 207] width 238 height 22
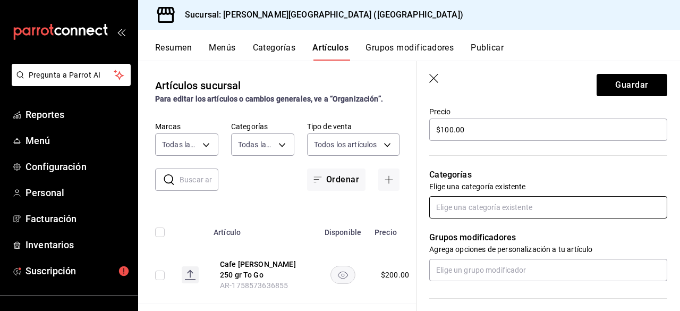
click at [553, 210] on input "text" at bounding box center [548, 207] width 238 height 22
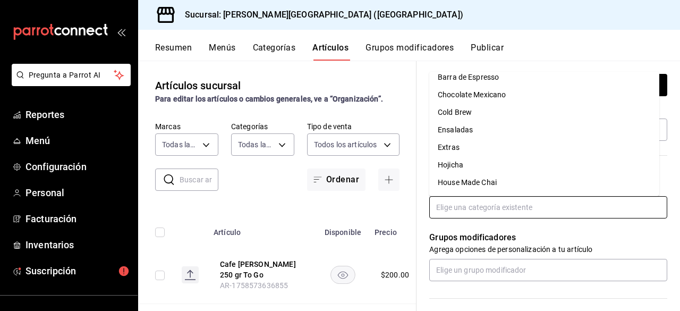
scroll to position [0, 0]
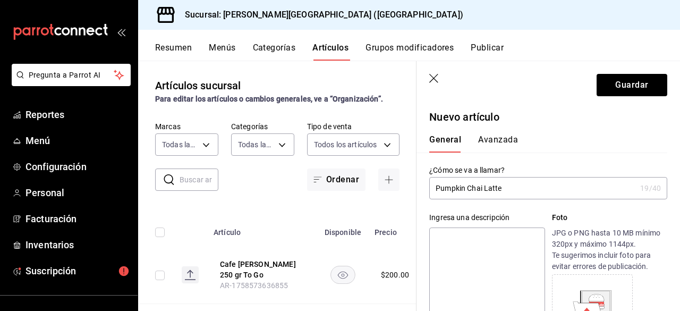
click at [280, 51] on button "Categorías" at bounding box center [274, 52] width 43 height 18
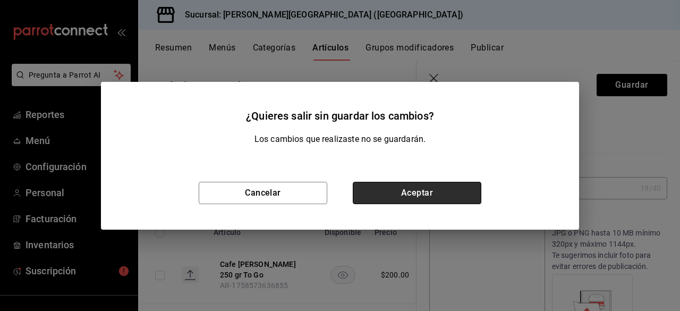
click at [393, 192] on button "Aceptar" at bounding box center [417, 193] width 129 height 22
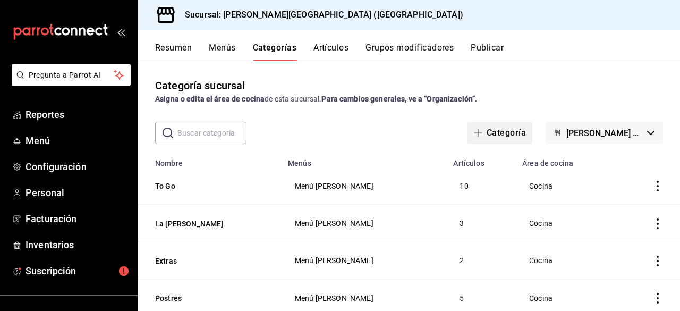
click at [497, 128] on button "Categoría" at bounding box center [500, 133] width 65 height 22
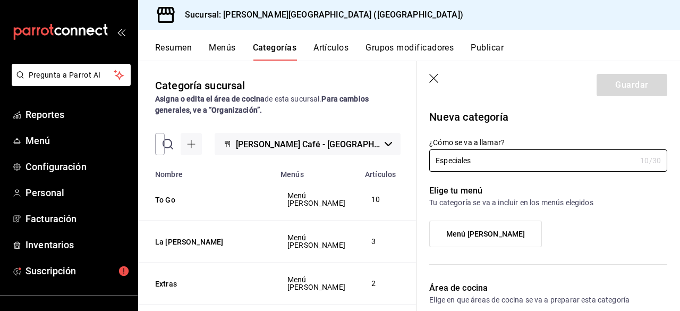
type input "Especiales"
click at [652, 231] on div "Menú la Chiva" at bounding box center [548, 237] width 238 height 35
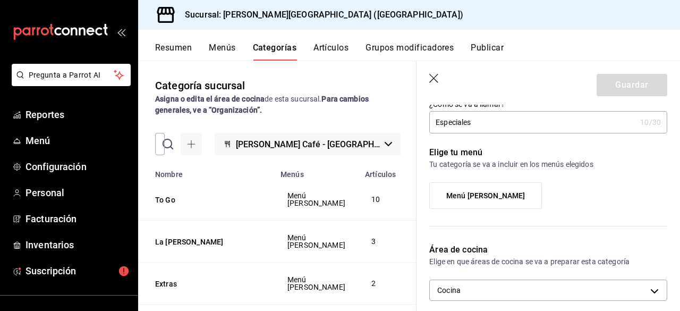
scroll to position [53, 0]
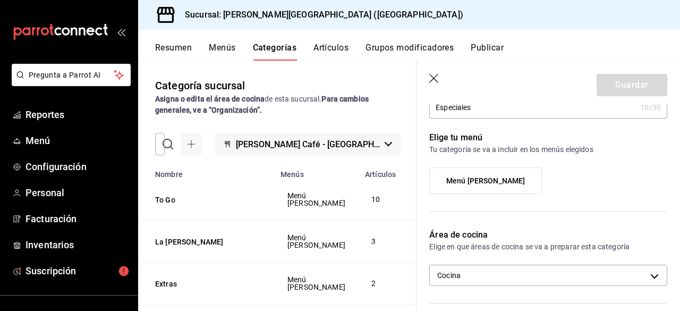
click at [513, 174] on label "Menú la Chiva" at bounding box center [486, 181] width 112 height 26
click at [0, 0] on input "Menú la Chiva" at bounding box center [0, 0] width 0 height 0
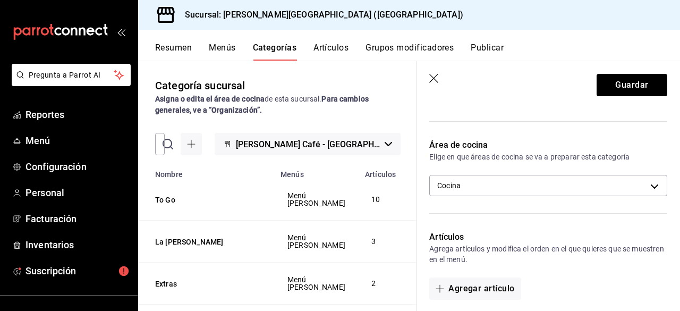
scroll to position [159, 0]
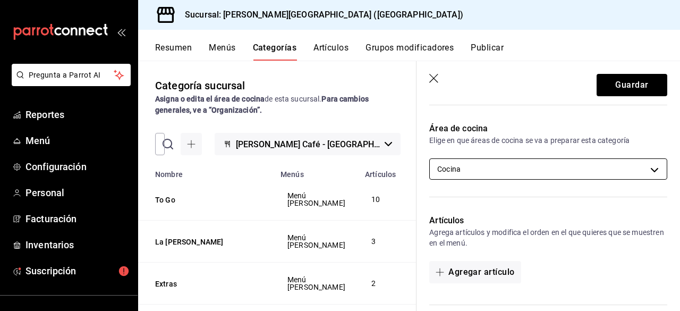
click at [570, 159] on body "Pregunta a Parrot AI Reportes Menú Configuración Personal Facturación Inventari…" at bounding box center [340, 155] width 680 height 311
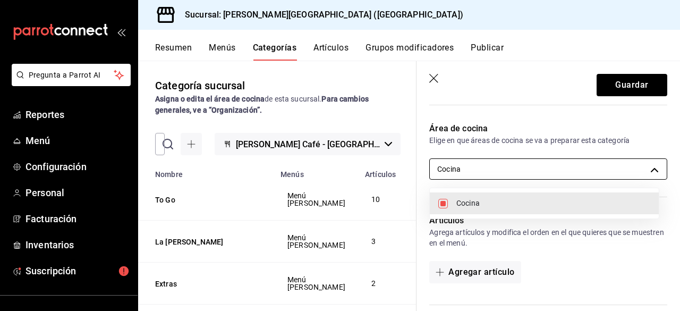
click at [570, 159] on div at bounding box center [340, 155] width 680 height 311
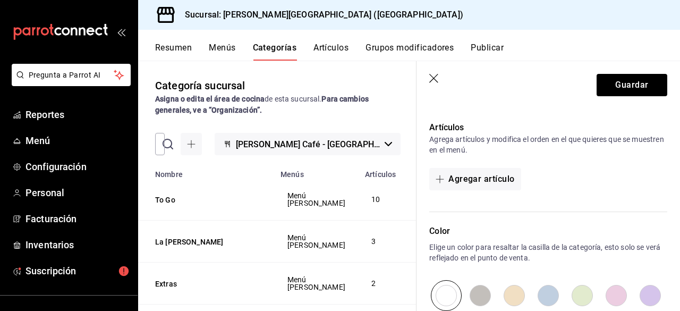
scroll to position [266, 0]
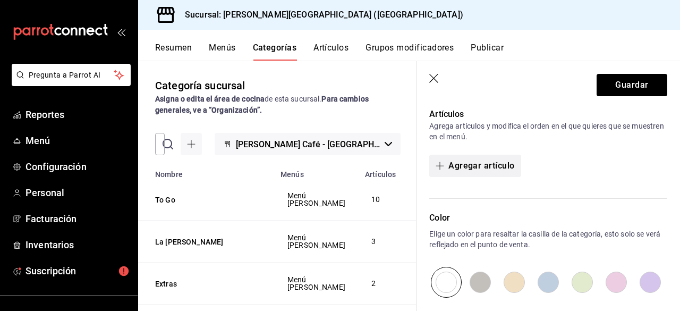
click at [488, 163] on button "Agregar artículo" at bounding box center [474, 166] width 91 height 22
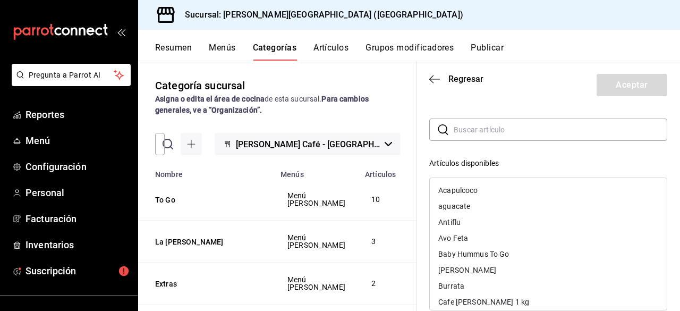
scroll to position [0, 0]
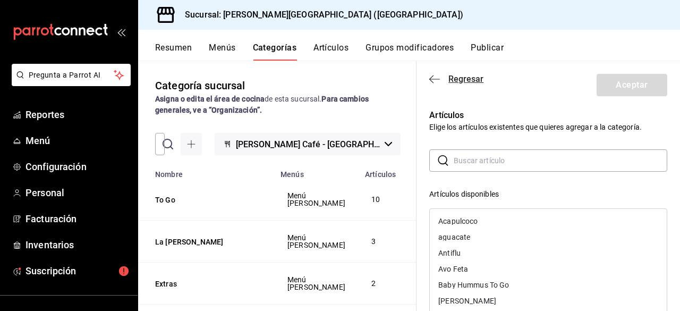
click at [455, 80] on span "Regresar" at bounding box center [465, 79] width 35 height 10
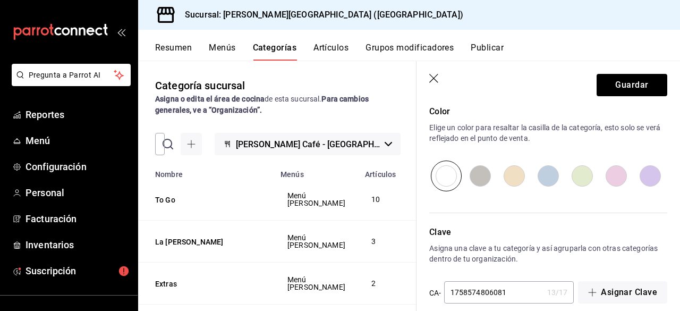
scroll to position [385, 0]
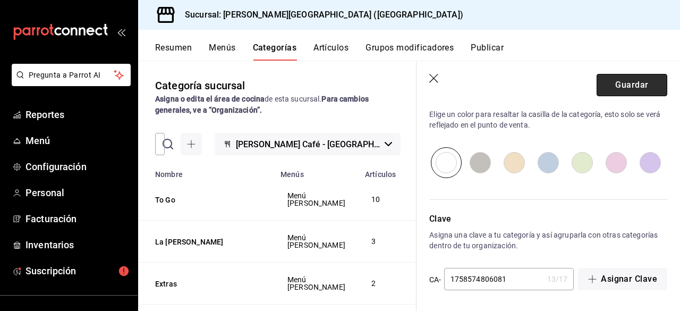
click at [611, 76] on button "Guardar" at bounding box center [632, 85] width 71 height 22
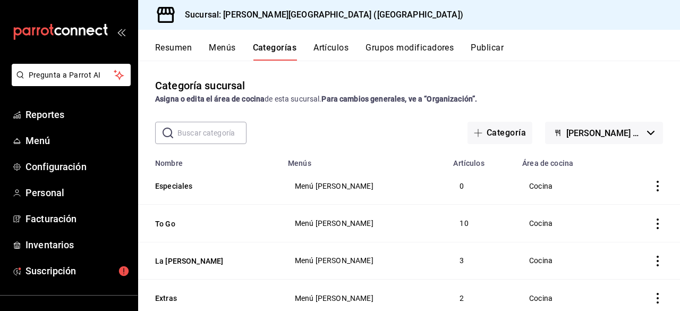
click at [343, 50] on button "Artículos" at bounding box center [330, 52] width 35 height 18
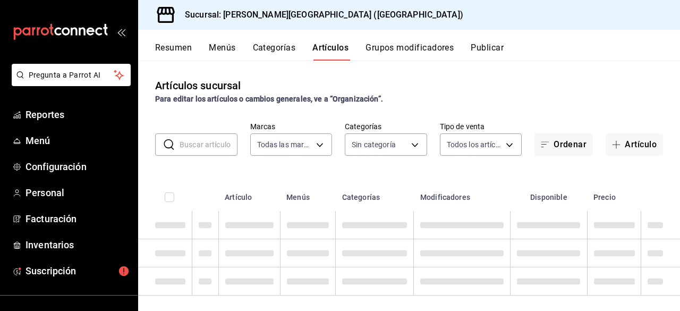
type input "aa19ab2e-d6d3-419b-84e9-7f3a59528db8"
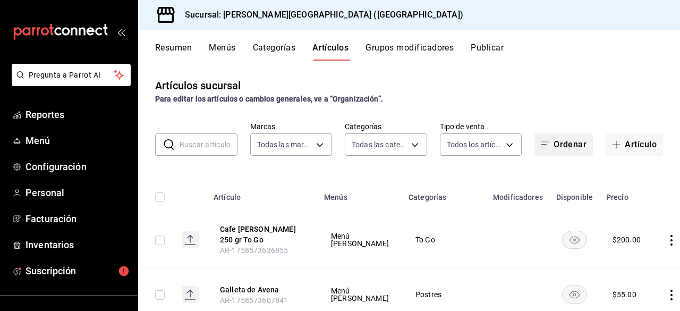
type input "08c768a4-3711-46cb-882c-59a408f9f064,b58d6945-f9c3-4937-a0fc-fa793bbb6874,887d8…"
click at [637, 143] on button "Artículo" at bounding box center [634, 144] width 57 height 22
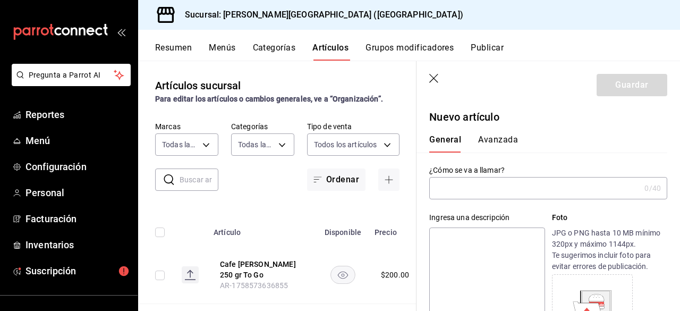
click at [564, 184] on input "text" at bounding box center [534, 187] width 211 height 21
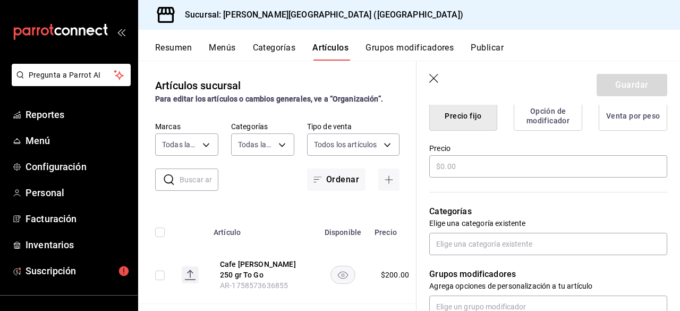
scroll to position [266, 0]
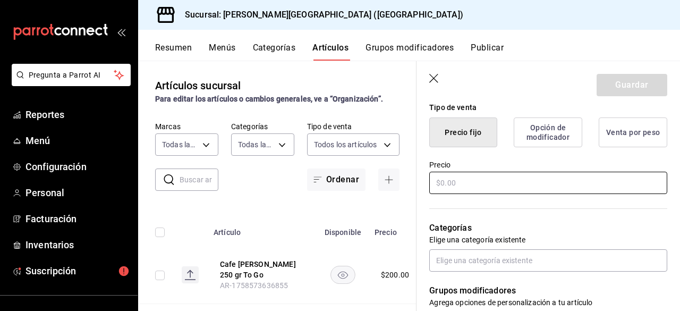
type input "Pumpkin Chai Latte"
click at [499, 179] on input "text" at bounding box center [548, 183] width 238 height 22
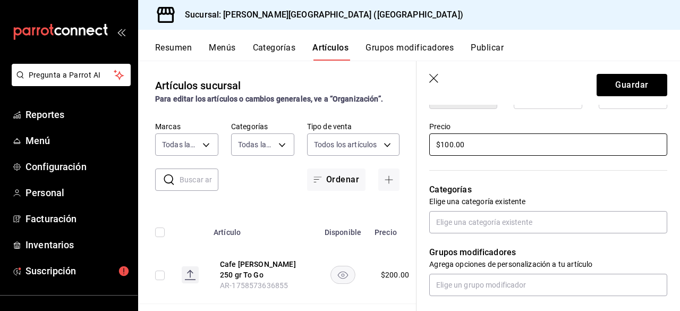
scroll to position [319, 0]
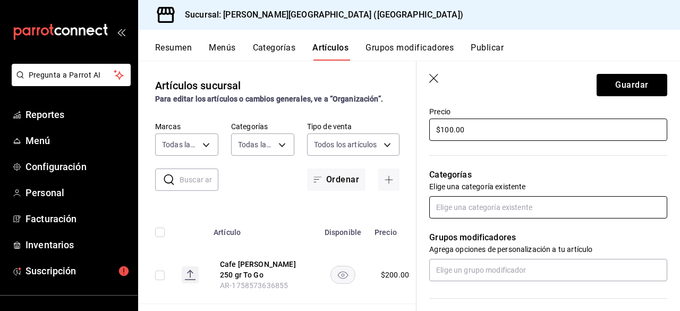
type input "$100.00"
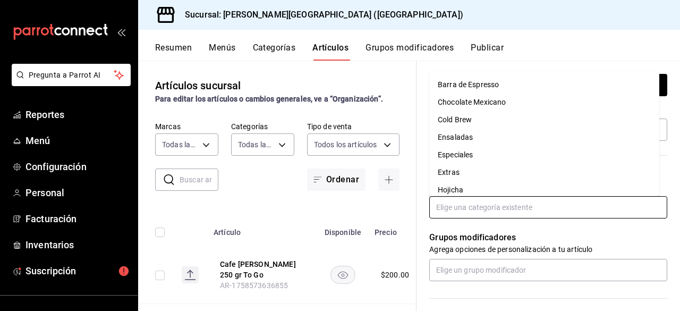
click at [519, 213] on input "text" at bounding box center [548, 207] width 238 height 22
type input "es"
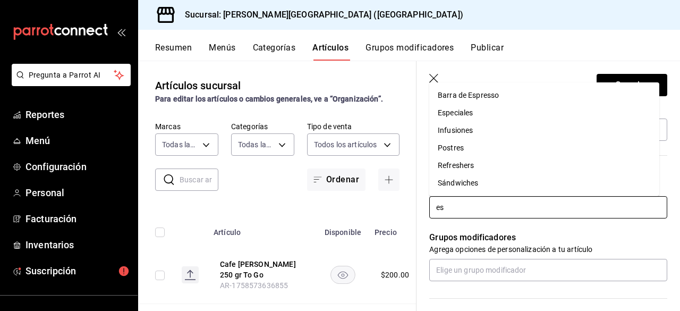
click at [523, 113] on li "Especiales" at bounding box center [544, 113] width 230 height 18
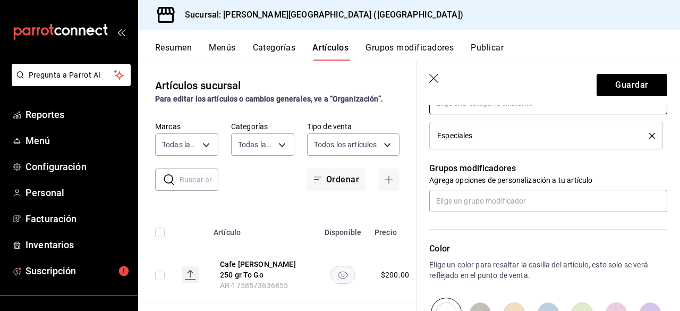
scroll to position [573, 0]
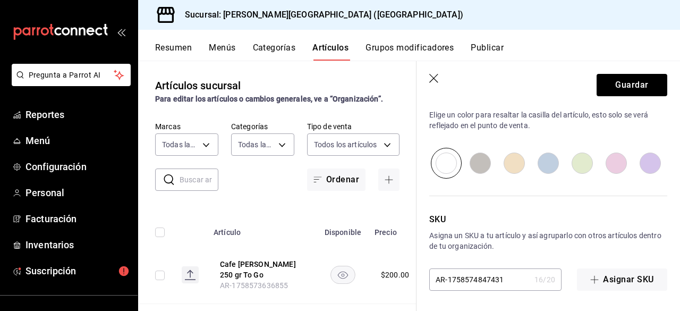
click at [509, 164] on input "radio" at bounding box center [514, 163] width 34 height 31
radio input "true"
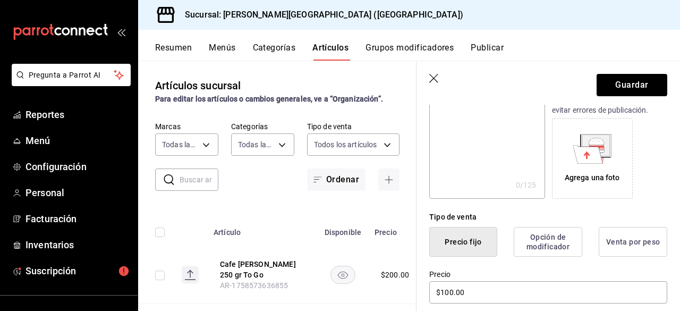
scroll to position [41, 0]
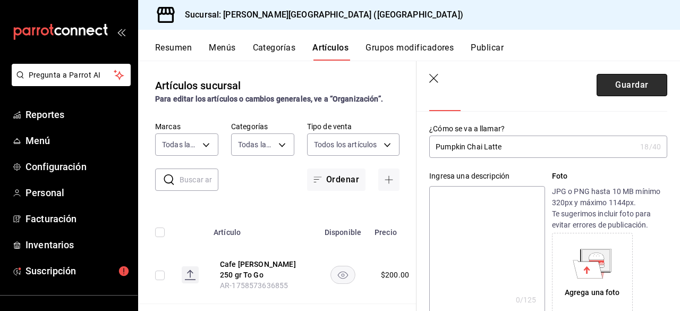
click at [612, 87] on button "Guardar" at bounding box center [632, 85] width 71 height 22
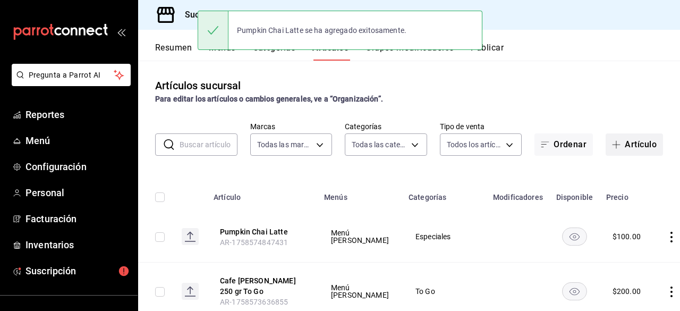
click at [625, 146] on button "Artículo" at bounding box center [634, 144] width 57 height 22
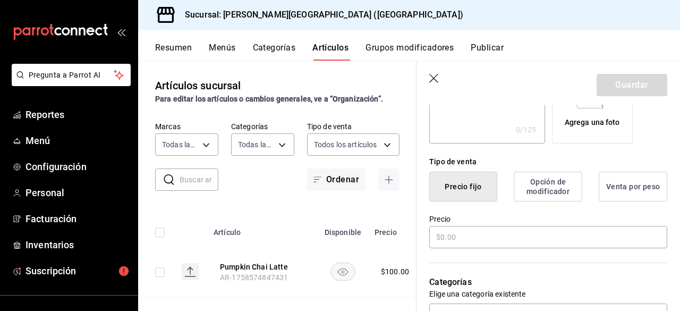
scroll to position [213, 0]
type input "Dirty Pumpkin Chai"
click at [500, 229] on input "text" at bounding box center [548, 236] width 238 height 22
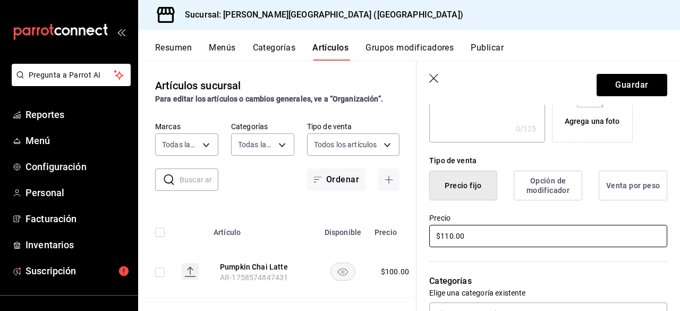
scroll to position [266, 0]
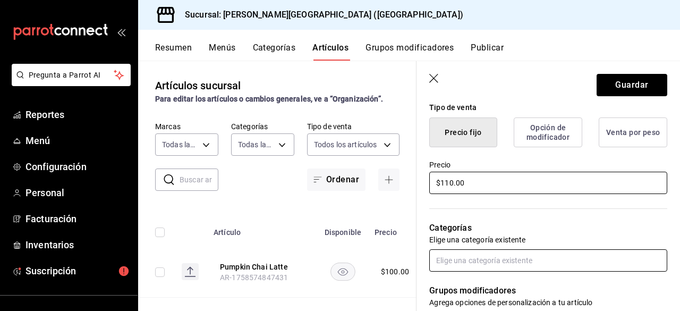
type input "$110.00"
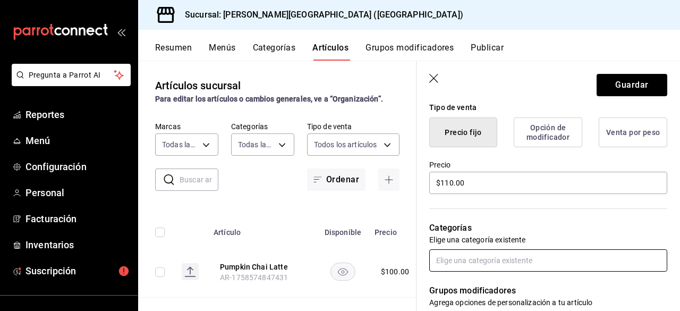
click at [519, 260] on input "text" at bounding box center [548, 260] width 238 height 22
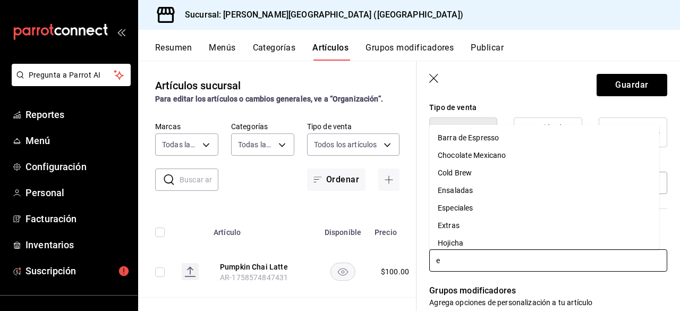
type input "es"
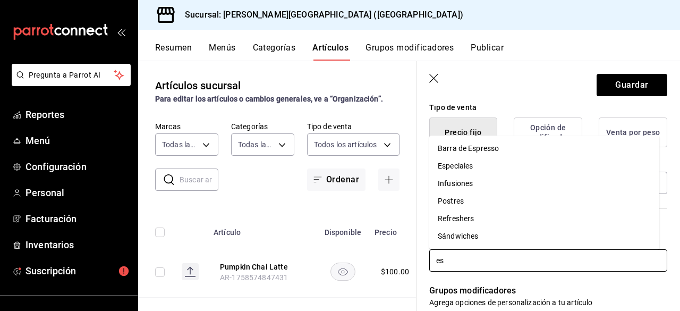
click at [484, 168] on li "Especiales" at bounding box center [544, 166] width 230 height 18
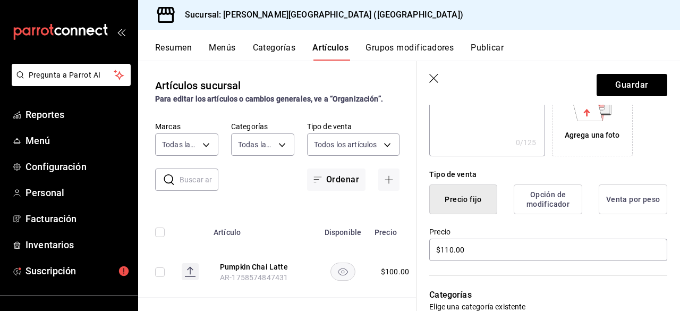
scroll to position [213, 0]
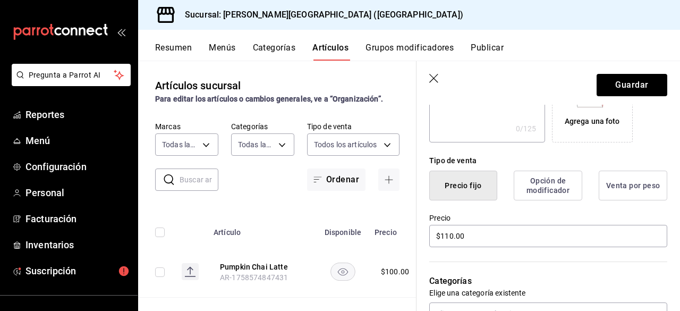
click at [556, 177] on button "Opción de modificador" at bounding box center [548, 186] width 69 height 30
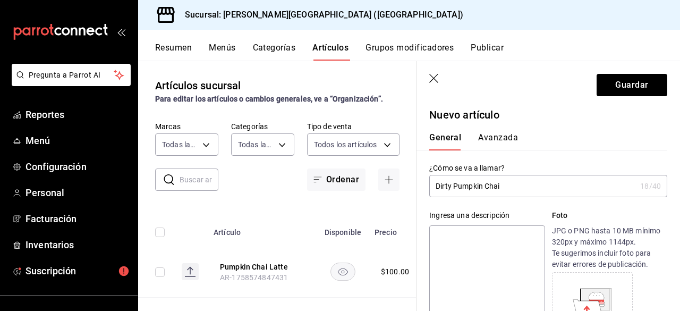
scroll to position [0, 0]
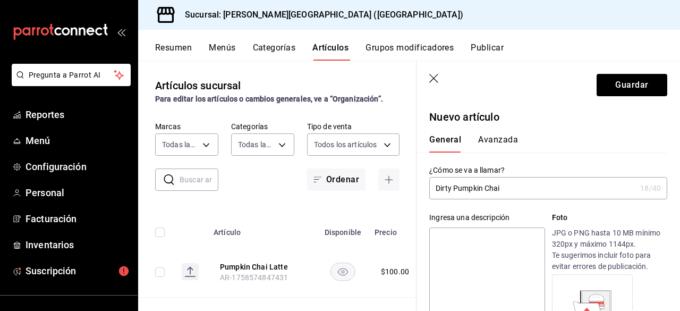
click at [507, 141] on button "Avanzada" at bounding box center [498, 143] width 40 height 18
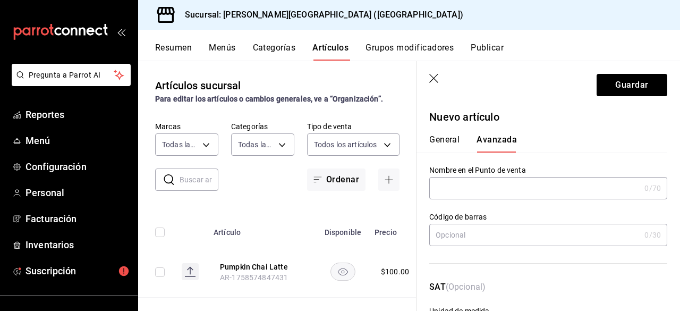
click at [444, 127] on div "General Avanzada" at bounding box center [542, 139] width 251 height 28
click at [448, 137] on button "General" at bounding box center [444, 143] width 30 height 18
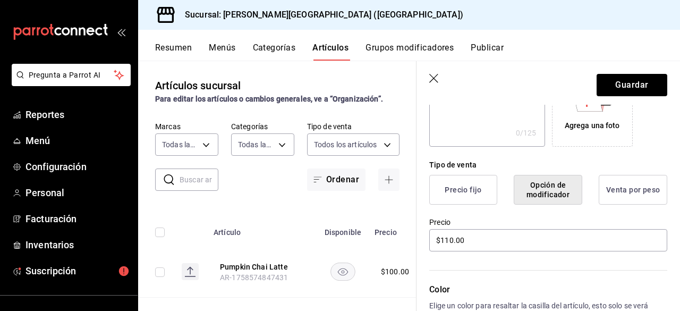
scroll to position [213, 0]
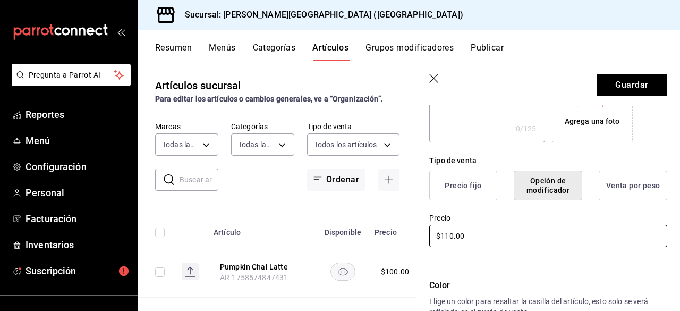
click at [519, 229] on input "$110.00" at bounding box center [548, 236] width 238 height 22
click at [548, 192] on button "Opción de modificador" at bounding box center [548, 186] width 69 height 30
click at [454, 192] on button "Precio fijo" at bounding box center [463, 186] width 68 height 30
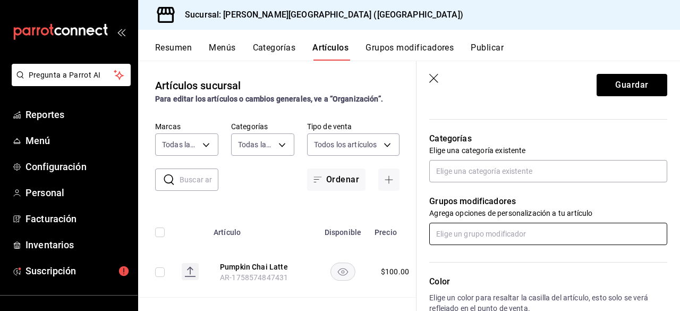
scroll to position [372, 0]
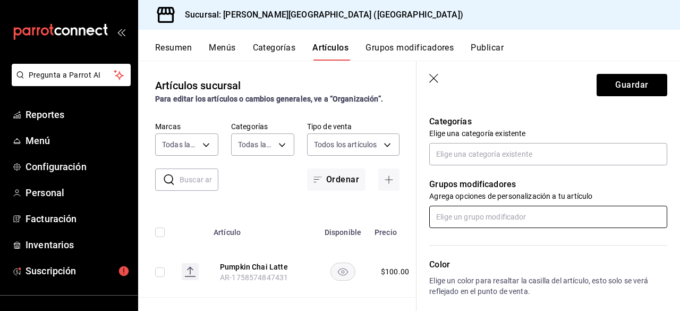
click at [486, 215] on input "text" at bounding box center [548, 217] width 238 height 22
click at [563, 188] on p "Grupos modificadores" at bounding box center [548, 184] width 238 height 13
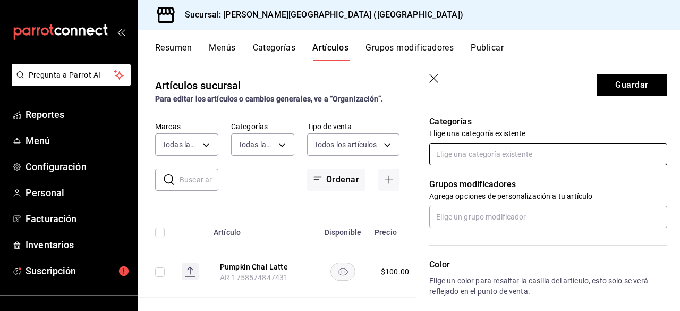
click at [461, 150] on input "text" at bounding box center [548, 154] width 238 height 22
click at [502, 106] on div "Categorías Elige una categoría existente" at bounding box center [542, 127] width 251 height 76
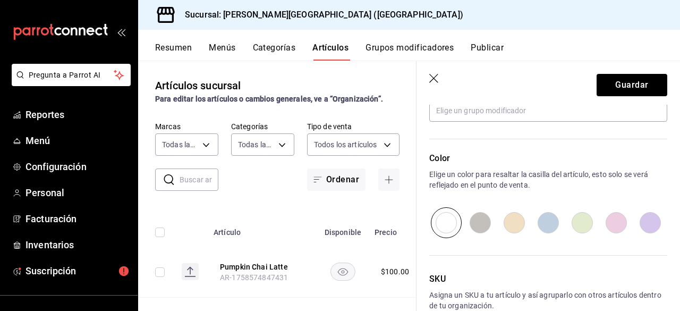
scroll to position [531, 0]
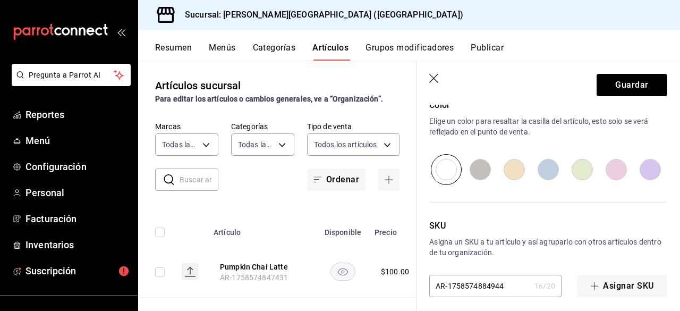
click at [485, 168] on input "radio" at bounding box center [480, 169] width 34 height 31
radio input "true"
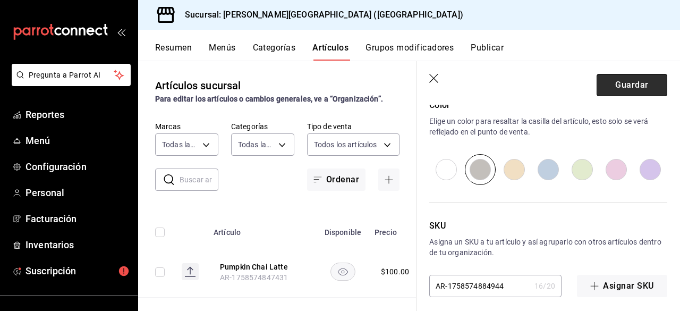
click at [628, 86] on button "Guardar" at bounding box center [632, 85] width 71 height 22
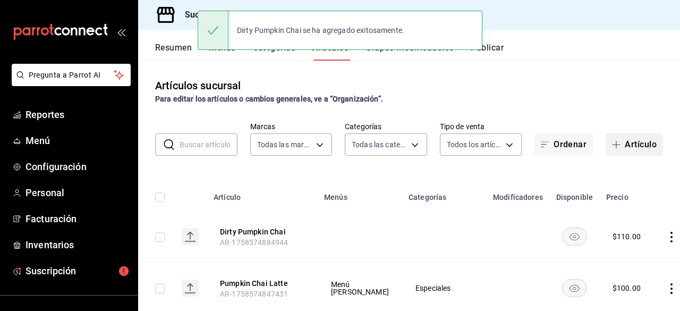
click at [620, 143] on button "Artículo" at bounding box center [634, 144] width 57 height 22
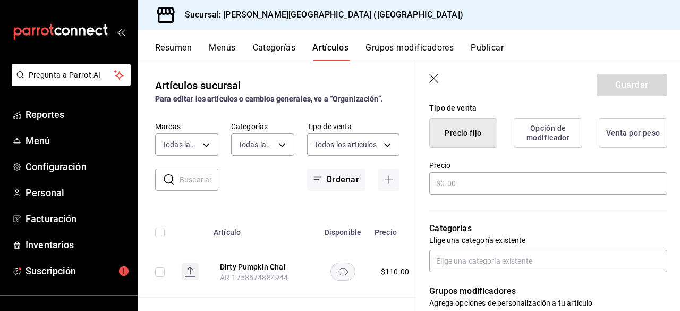
scroll to position [266, 0]
type input "Matcha Pumpkin Chai"
click at [502, 174] on input "text" at bounding box center [548, 183] width 238 height 22
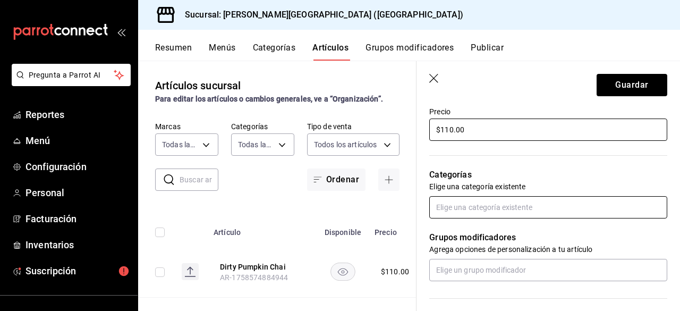
scroll to position [425, 0]
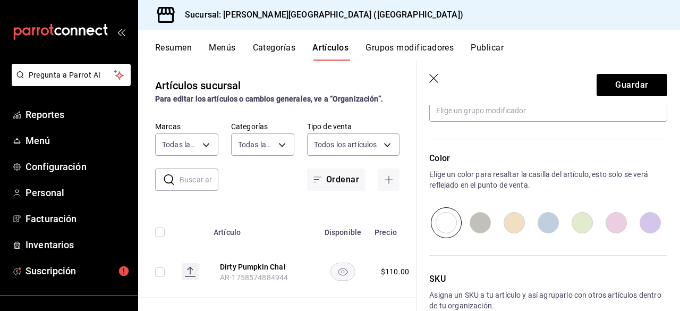
type input "$110.00"
click at [573, 219] on input "radio" at bounding box center [582, 222] width 34 height 31
radio input "true"
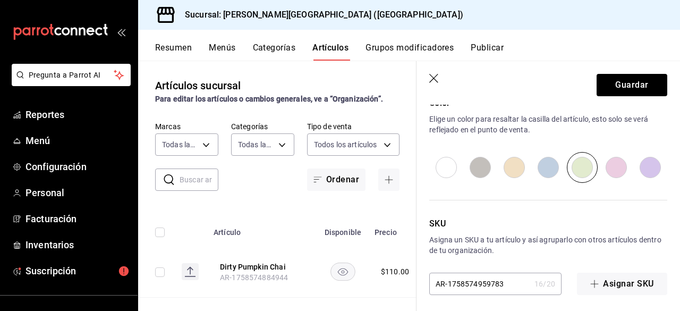
scroll to position [538, 0]
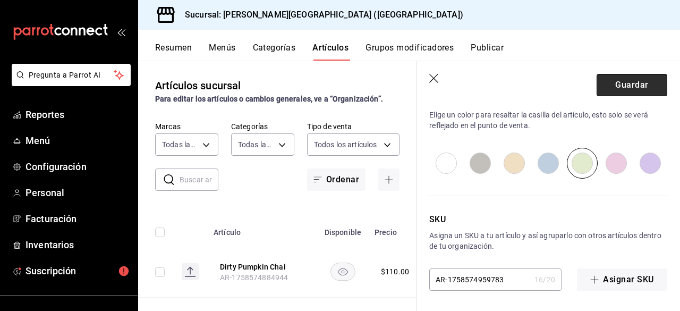
click at [616, 89] on button "Guardar" at bounding box center [632, 85] width 71 height 22
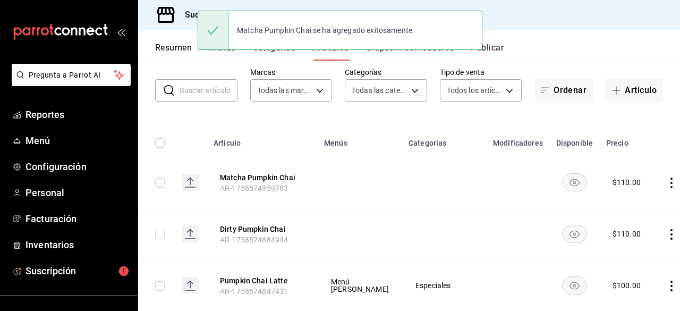
scroll to position [106, 0]
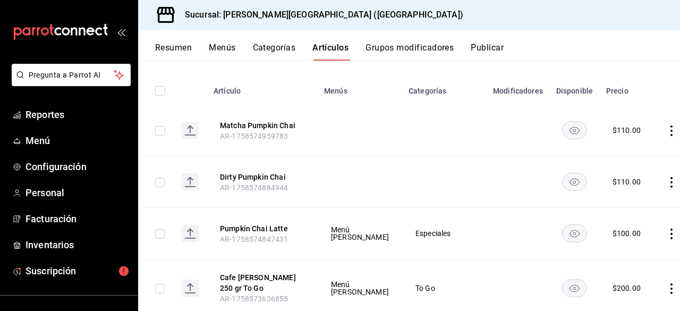
click at [358, 199] on td at bounding box center [360, 182] width 84 height 52
click at [364, 195] on td at bounding box center [360, 182] width 84 height 52
click at [367, 194] on td at bounding box center [360, 182] width 84 height 52
click at [487, 123] on td at bounding box center [518, 131] width 63 height 52
click at [666, 134] on icon "actions" at bounding box center [671, 130] width 11 height 11
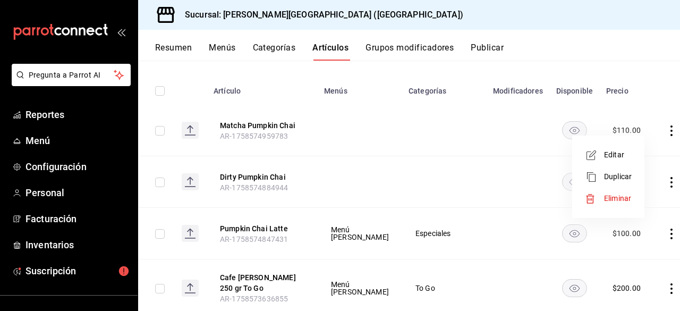
click at [623, 155] on span "Editar" at bounding box center [618, 154] width 28 height 11
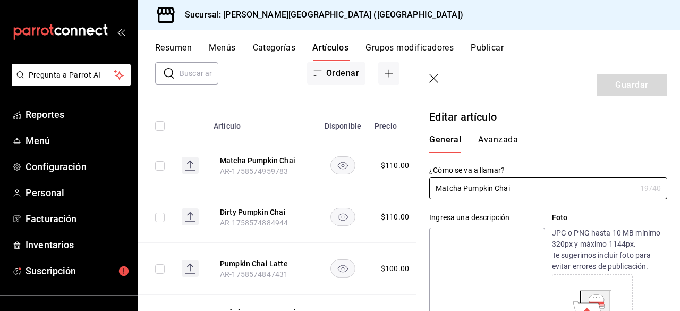
type input "$110.00"
radio input "false"
radio input "true"
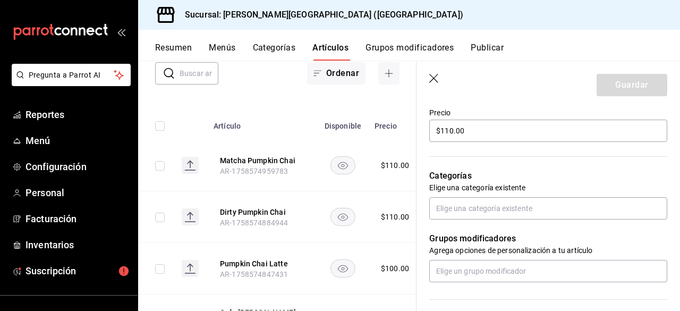
scroll to position [319, 0]
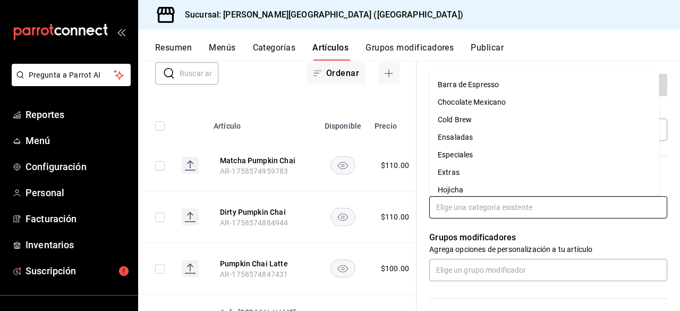
click at [518, 203] on input "text" at bounding box center [548, 207] width 238 height 22
type input "es"
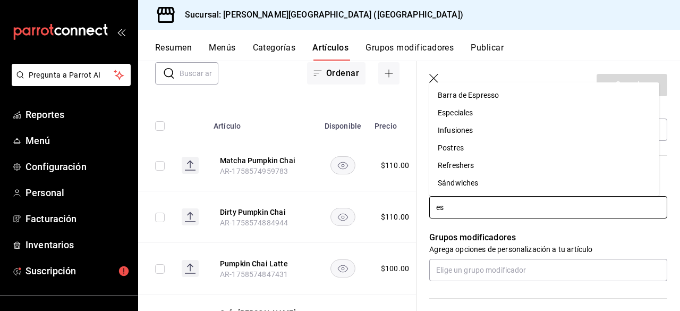
click at [486, 108] on li "Especiales" at bounding box center [544, 113] width 230 height 18
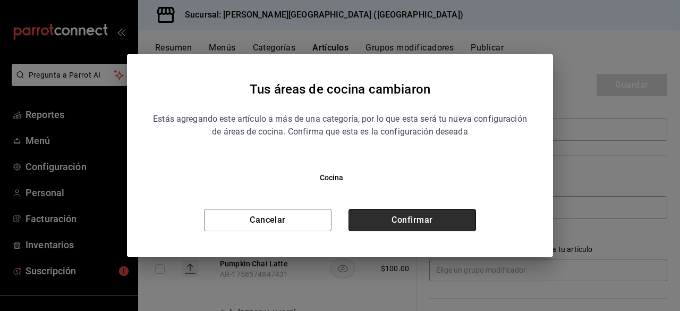
click at [436, 214] on button "Confirmar" at bounding box center [413, 220] width 128 height 22
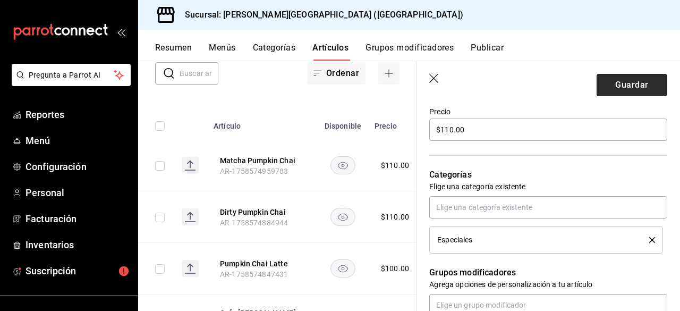
click at [607, 88] on button "Guardar" at bounding box center [632, 85] width 71 height 22
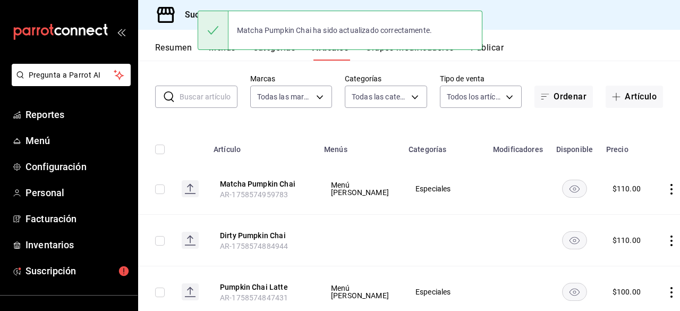
scroll to position [116, 0]
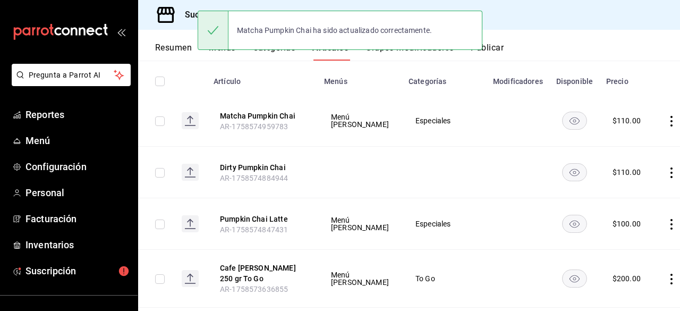
click at [654, 174] on td at bounding box center [674, 173] width 40 height 52
click at [666, 173] on icon "actions" at bounding box center [671, 172] width 11 height 11
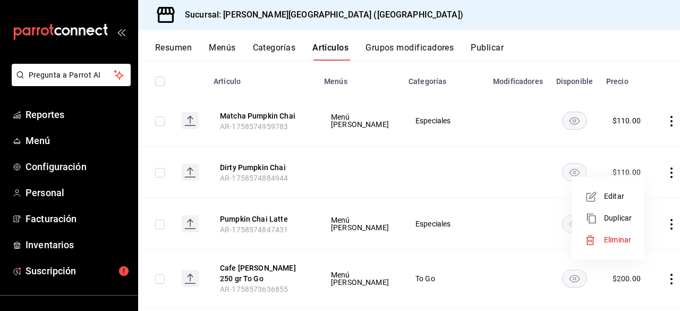
click at [615, 194] on span "Editar" at bounding box center [618, 196] width 28 height 11
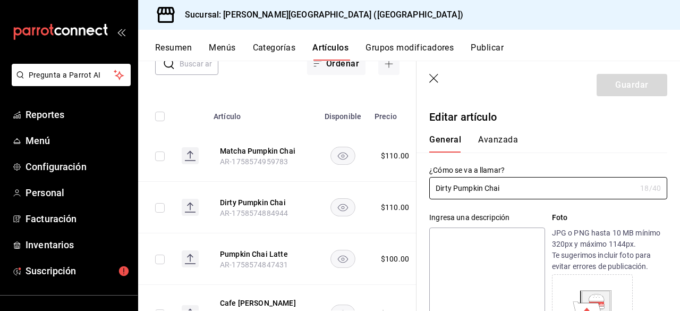
type input "$110.00"
radio input "false"
radio input "true"
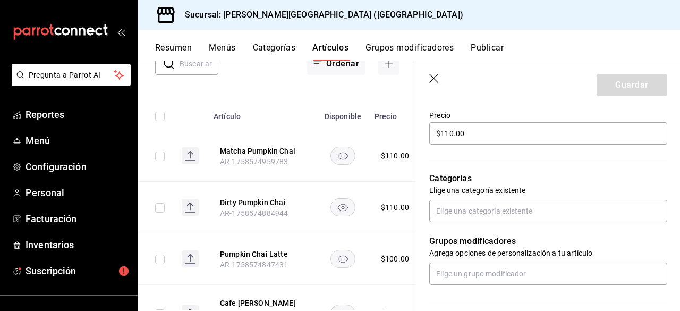
scroll to position [319, 0]
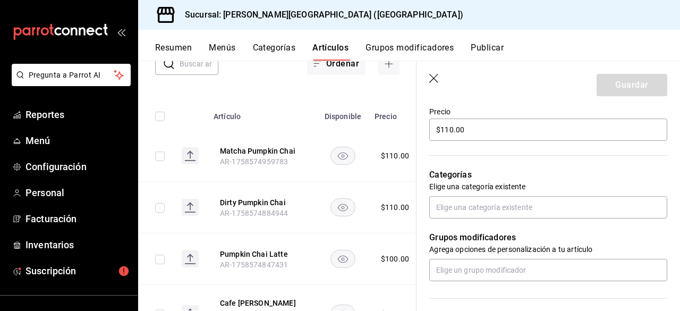
click at [529, 224] on div "Grupos modificadores Agrega opciones de personalización a tu artículo" at bounding box center [542, 249] width 251 height 63
click at [529, 202] on input "text" at bounding box center [548, 207] width 238 height 22
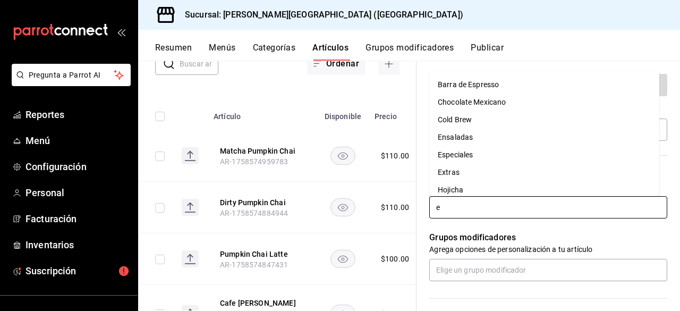
type input "es"
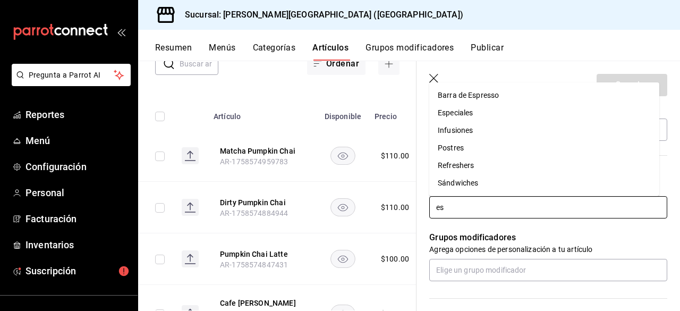
click at [499, 111] on li "Especiales" at bounding box center [544, 113] width 230 height 18
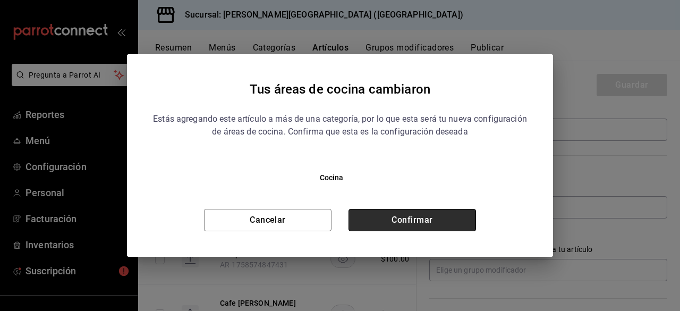
click at [436, 212] on button "Confirmar" at bounding box center [413, 220] width 128 height 22
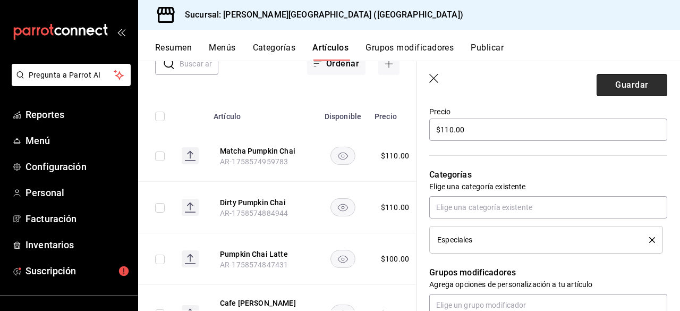
click at [630, 89] on button "Guardar" at bounding box center [632, 85] width 71 height 22
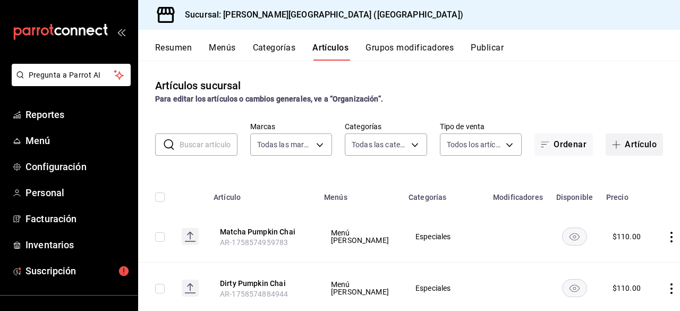
click at [626, 147] on button "Artículo" at bounding box center [634, 144] width 57 height 22
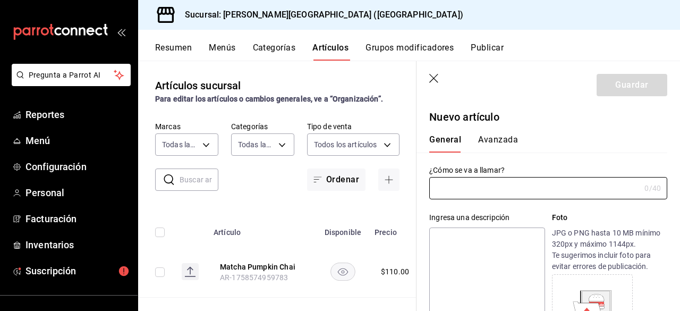
type input "A"
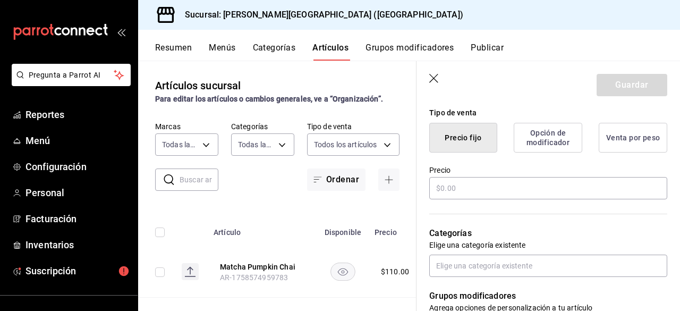
scroll to position [266, 0]
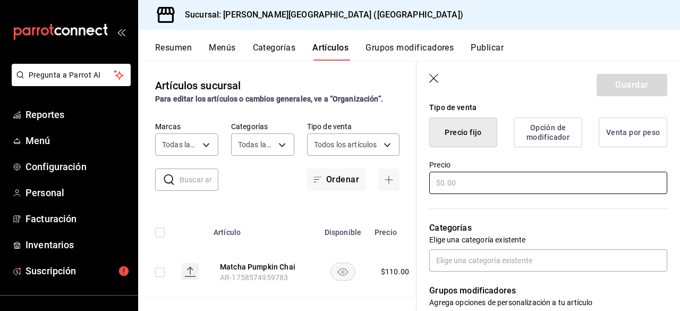
type input "Cranberry Lemonade"
click at [522, 184] on input "text" at bounding box center [548, 183] width 238 height 22
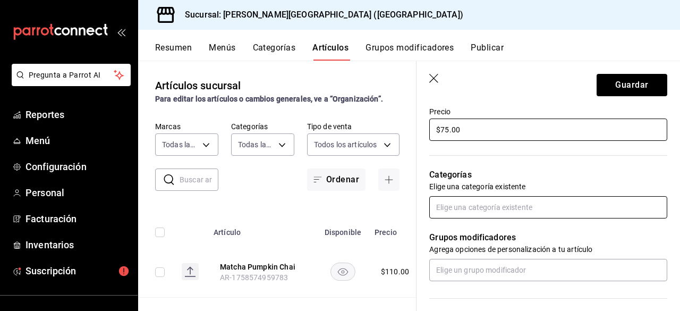
type input "$75.00"
click at [531, 207] on input "text" at bounding box center [548, 207] width 238 height 22
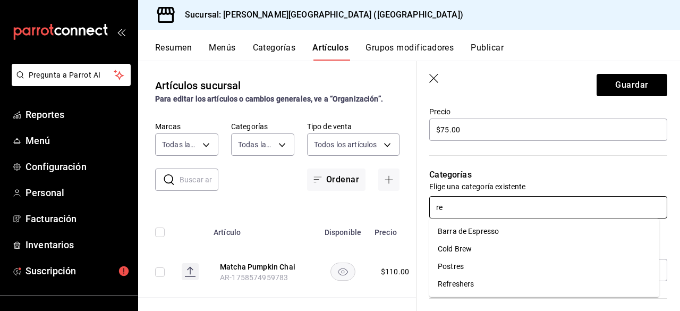
type input "ref"
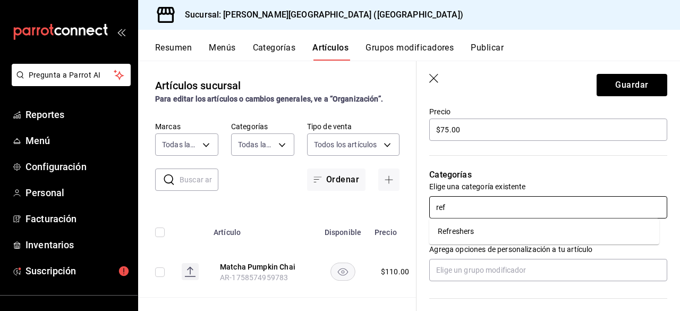
click at [522, 227] on li "Refreshers" at bounding box center [544, 232] width 230 height 18
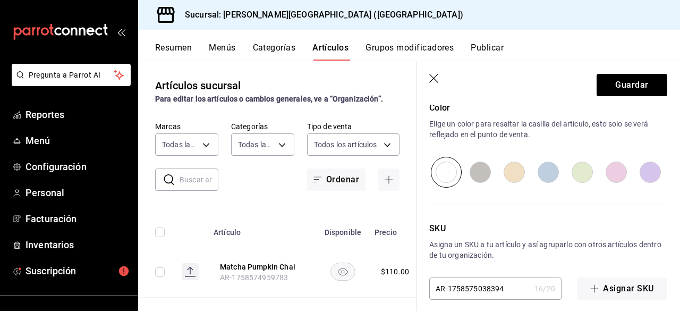
scroll to position [573, 0]
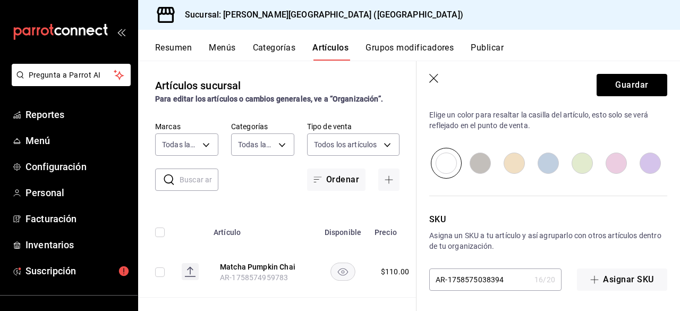
click at [611, 161] on input "radio" at bounding box center [616, 163] width 34 height 31
radio input "true"
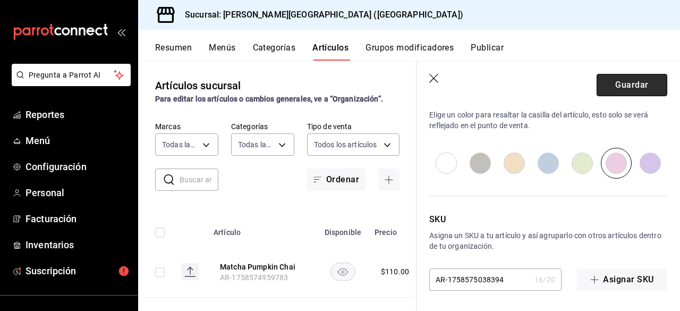
click at [623, 89] on button "Guardar" at bounding box center [632, 85] width 71 height 22
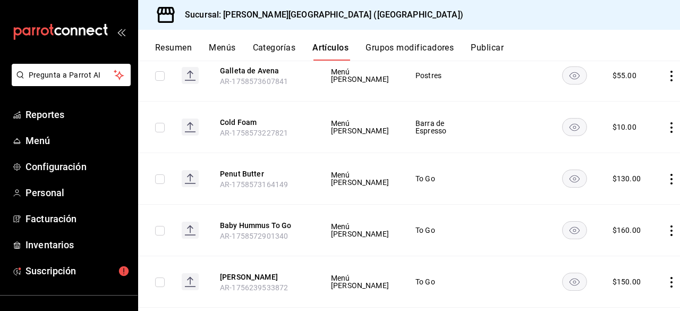
scroll to position [478, 0]
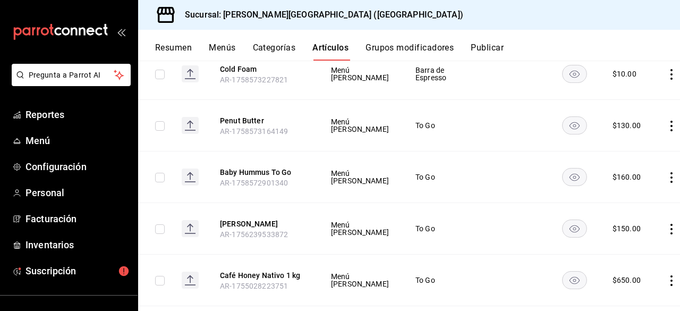
click at [613, 172] on div "$ 160.00" at bounding box center [627, 177] width 28 height 11
click at [460, 169] on td "To Go" at bounding box center [444, 177] width 84 height 52
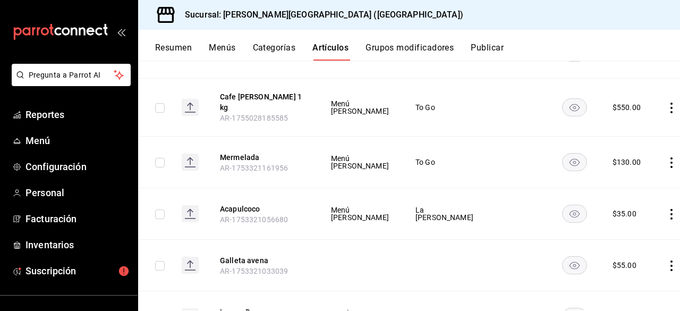
scroll to position [744, 0]
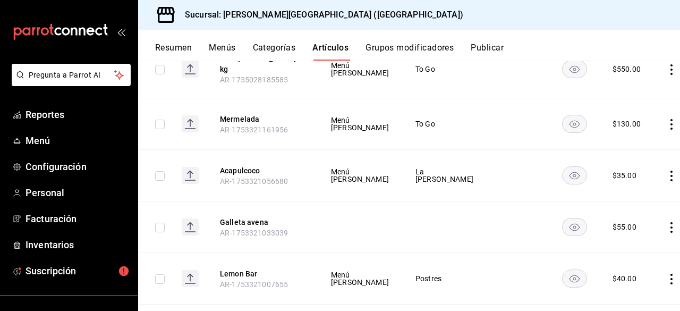
click at [666, 222] on icon "actions" at bounding box center [671, 227] width 11 height 11
click at [614, 233] on span "Editar" at bounding box center [618, 236] width 28 height 11
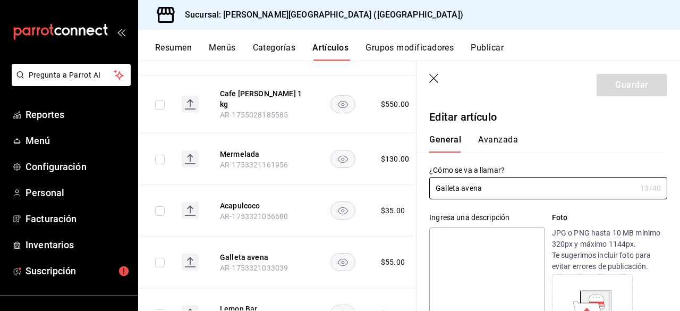
type input "$55.00"
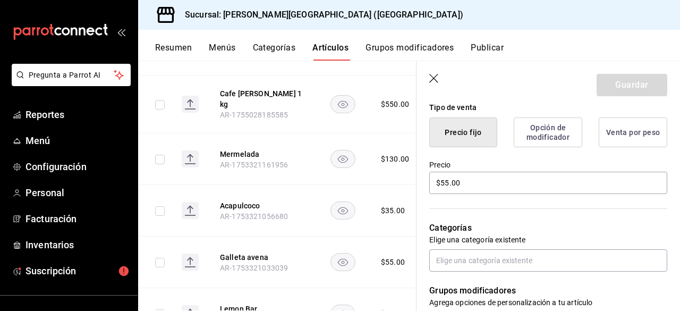
scroll to position [319, 0]
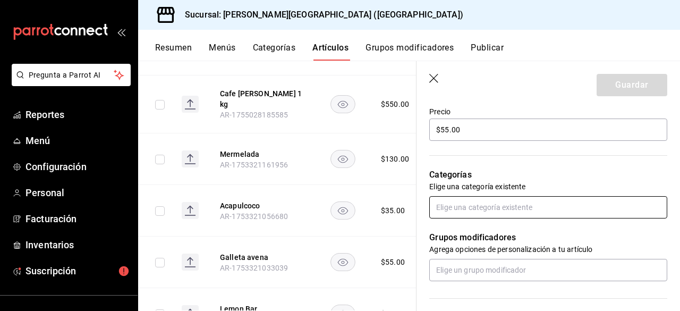
click at [533, 206] on input "text" at bounding box center [548, 207] width 238 height 22
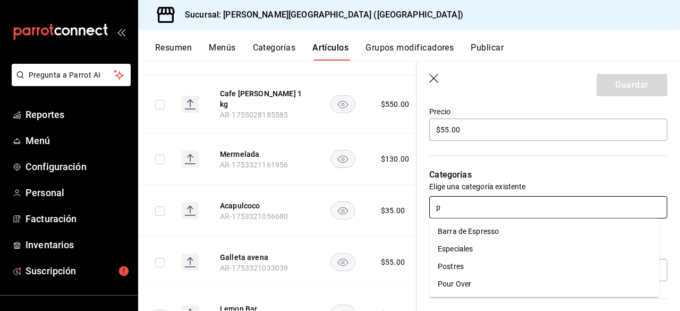
type input "po"
click at [497, 227] on li "Postres" at bounding box center [544, 232] width 230 height 18
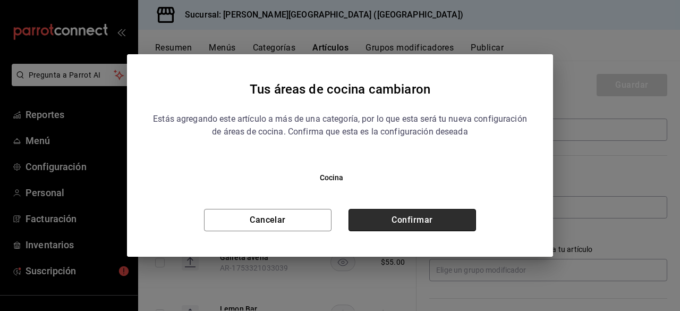
click at [462, 222] on button "Confirmar" at bounding box center [413, 220] width 128 height 22
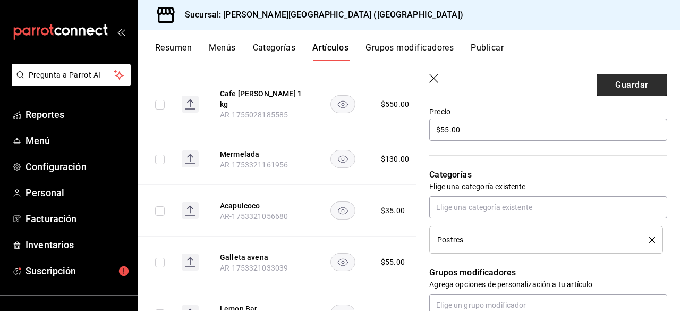
click at [622, 92] on button "Guardar" at bounding box center [632, 85] width 71 height 22
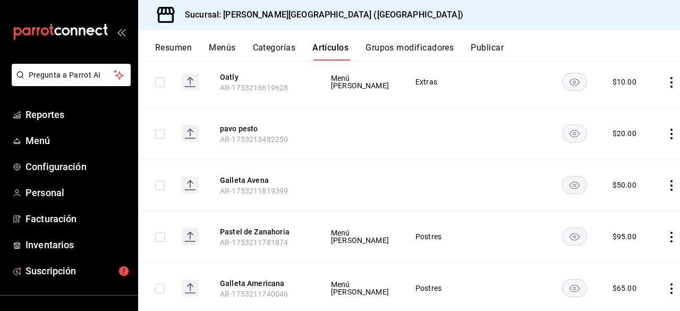
scroll to position [1355, 0]
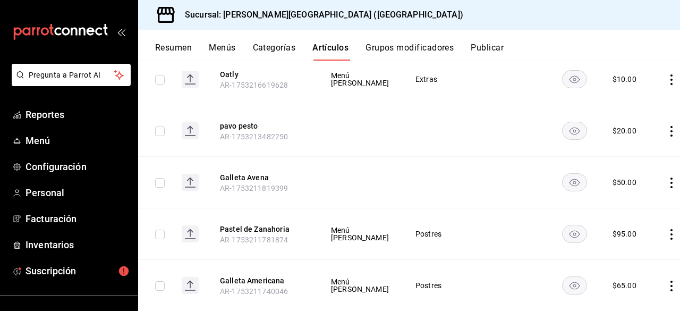
click at [666, 126] on icon "actions" at bounding box center [671, 131] width 11 height 11
click at [432, 118] on div at bounding box center [340, 155] width 680 height 311
click at [402, 158] on td at bounding box center [444, 183] width 84 height 52
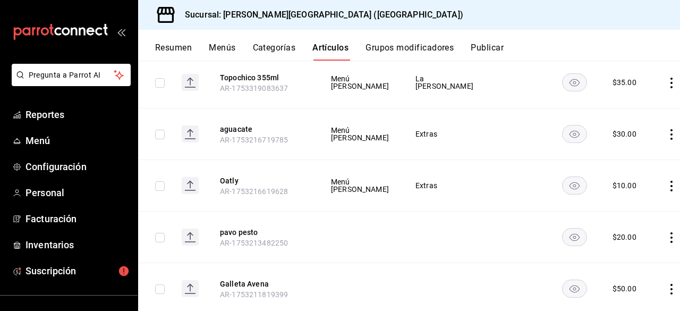
scroll to position [1302, 0]
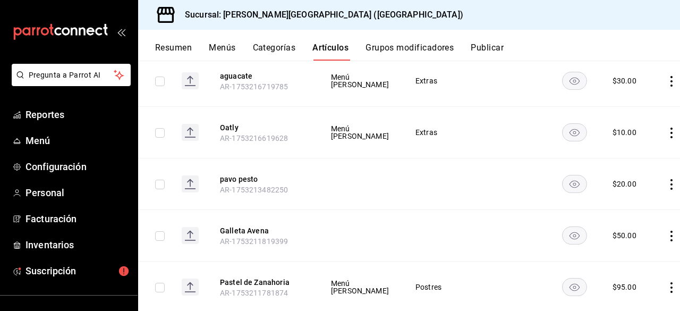
click at [666, 179] on icon "actions" at bounding box center [671, 184] width 11 height 11
click at [625, 184] on li "Editar" at bounding box center [608, 192] width 64 height 22
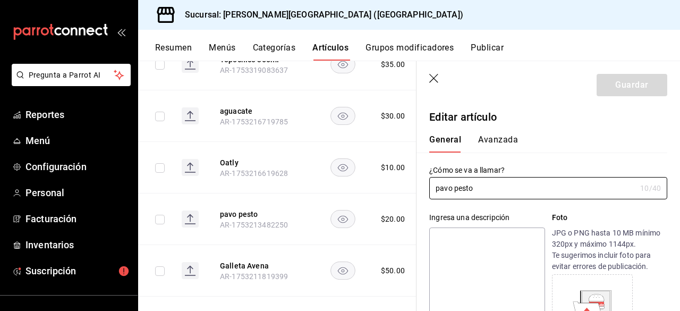
type input "$20.00"
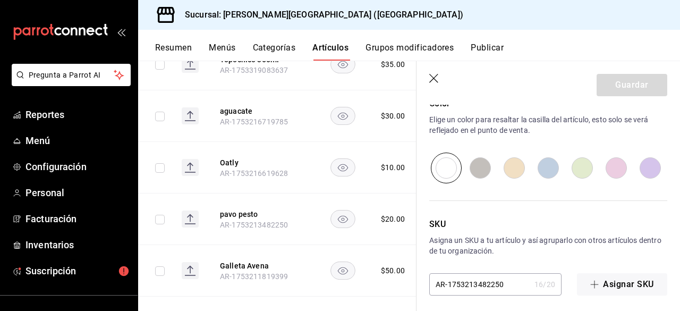
scroll to position [400, 0]
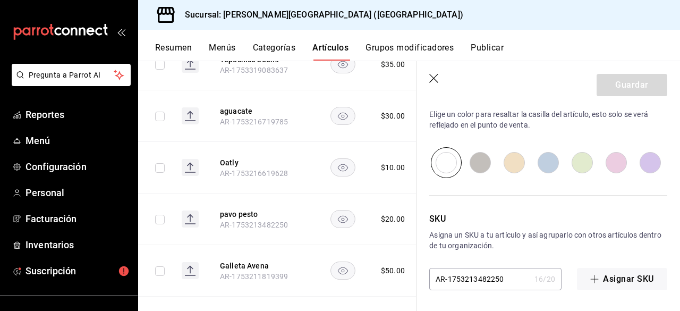
click at [435, 83] on icon "button" at bounding box center [434, 79] width 11 height 11
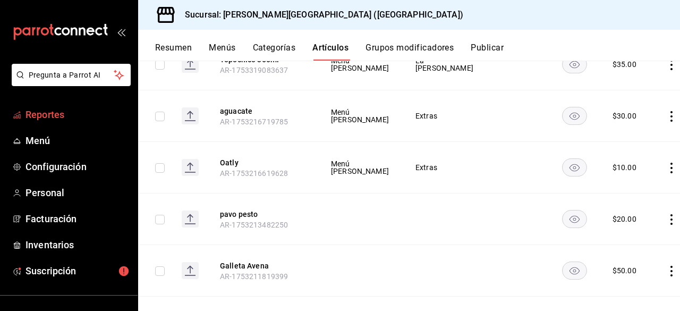
click at [56, 116] on span "Reportes" at bounding box center [78, 114] width 104 height 14
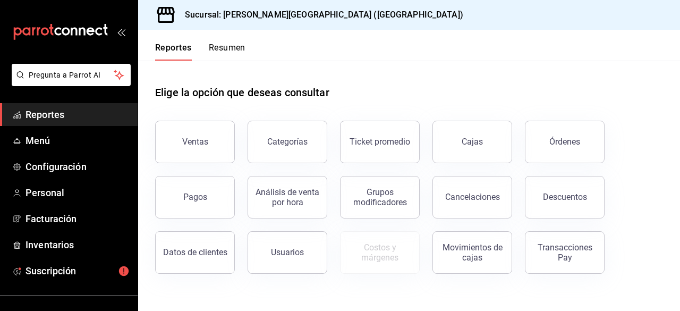
click at [234, 47] on button "Resumen" at bounding box center [227, 52] width 37 height 18
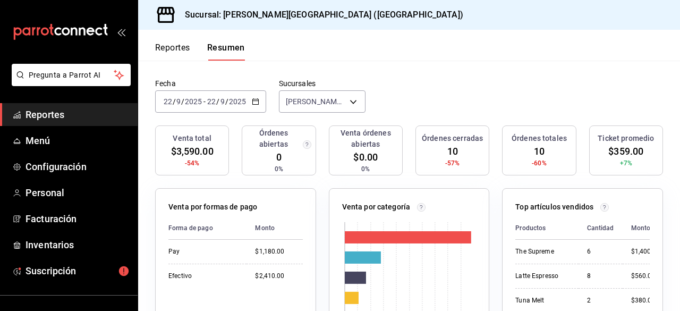
scroll to position [53, 0]
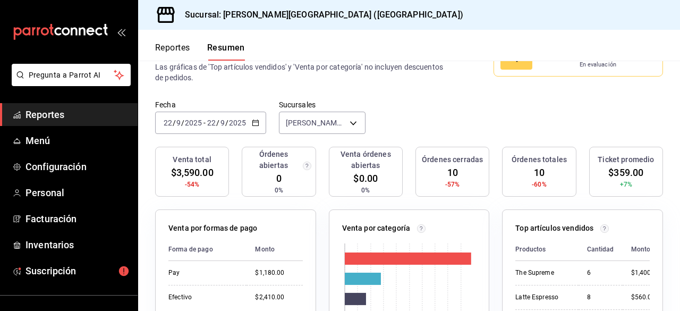
click at [465, 135] on div "Fecha 2025-09-22 22 / 9 / 2025 - 2025-09-22 22 / 9 / 2025 Sucursales La Chiva C…" at bounding box center [409, 123] width 542 height 47
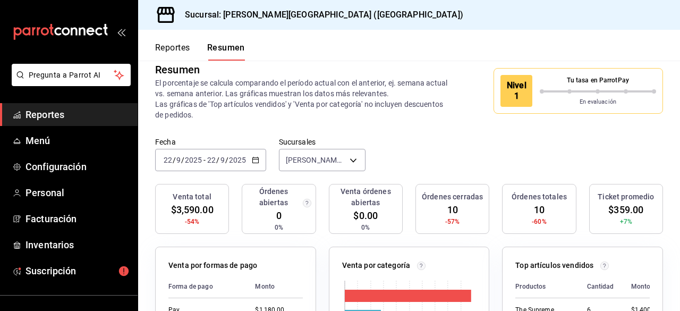
scroll to position [0, 0]
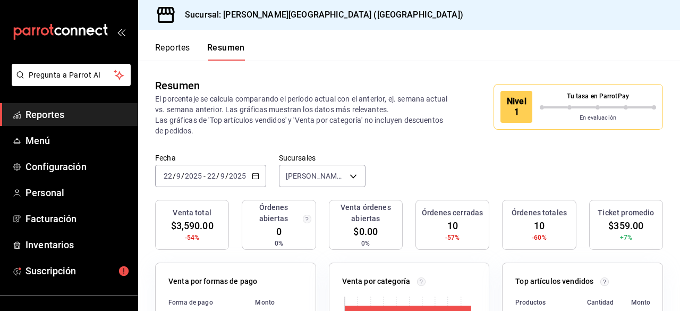
click at [402, 122] on p "El porcentaje se calcula comparando el período actual con el anterior, ej. sema…" at bounding box center [303, 115] width 296 height 43
click at [453, 145] on div "Resumen El porcentaje se calcula comparando el período actual con el anterior, …" at bounding box center [409, 107] width 542 height 92
click at [159, 41] on div "Reportes Resumen" at bounding box center [191, 45] width 107 height 31
click at [357, 115] on p "El porcentaje se calcula comparando el período actual con el anterior, ej. sema…" at bounding box center [303, 115] width 296 height 43
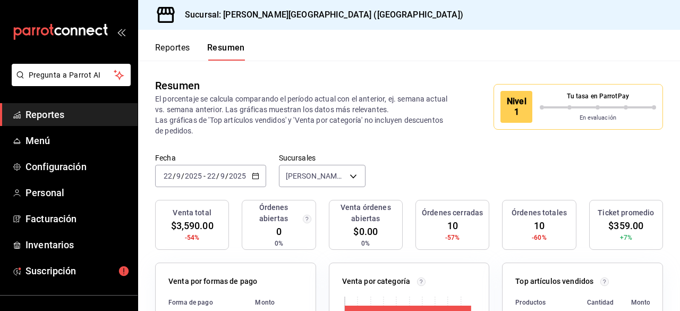
click at [78, 110] on span "Reportes" at bounding box center [78, 114] width 104 height 14
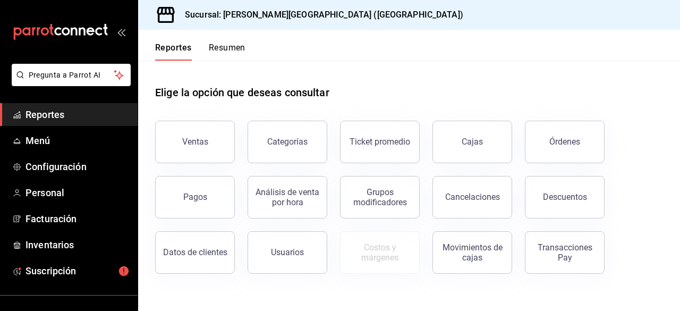
click at [174, 46] on button "Reportes" at bounding box center [173, 52] width 37 height 18
click at [435, 41] on header "Reportes Resumen" at bounding box center [409, 45] width 542 height 31
click at [377, 79] on div "Elige la opción que deseas consultar" at bounding box center [409, 84] width 508 height 47
click at [281, 92] on h1 "Elige la opción que deseas consultar" at bounding box center [242, 92] width 174 height 16
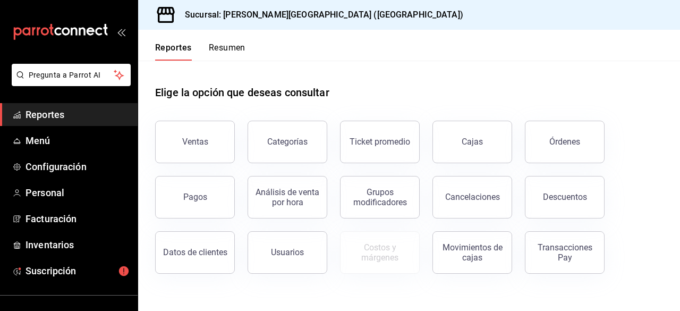
click at [309, 89] on h1 "Elige la opción que deseas consultar" at bounding box center [242, 92] width 174 height 16
click at [316, 80] on div "Elige la opción que deseas consultar" at bounding box center [409, 84] width 508 height 47
click at [315, 90] on h1 "Elige la opción que deseas consultar" at bounding box center [242, 92] width 174 height 16
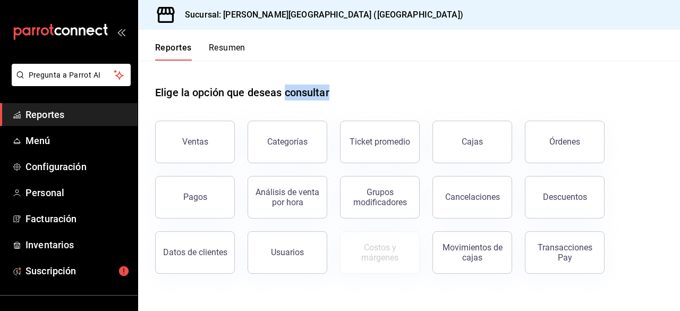
click at [315, 90] on h1 "Elige la opción que deseas consultar" at bounding box center [242, 92] width 174 height 16
click at [338, 79] on div "Elige la opción que deseas consultar" at bounding box center [409, 84] width 508 height 47
click at [274, 90] on h1 "Elige la opción que deseas consultar" at bounding box center [242, 92] width 174 height 16
click at [353, 88] on div "Elige la opción que deseas consultar" at bounding box center [409, 84] width 508 height 47
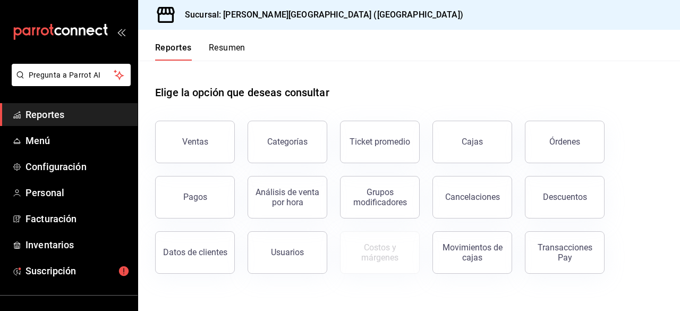
click at [233, 94] on h1 "Elige la opción que deseas consultar" at bounding box center [242, 92] width 174 height 16
click at [239, 92] on h1 "Elige la opción que deseas consultar" at bounding box center [242, 92] width 174 height 16
drag, startPoint x: 245, startPoint y: 92, endPoint x: 231, endPoint y: 94, distance: 14.4
click at [231, 94] on h1 "Elige la opción que deseas consultar" at bounding box center [242, 92] width 174 height 16
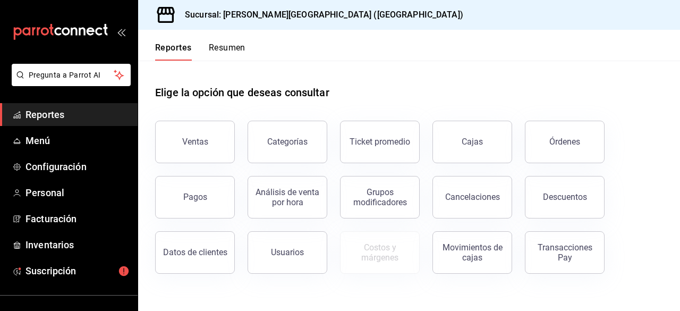
click at [218, 90] on h1 "Elige la opción que deseas consultar" at bounding box center [242, 92] width 174 height 16
drag, startPoint x: 224, startPoint y: 91, endPoint x: 191, endPoint y: 95, distance: 33.1
click at [191, 95] on h1 "Elige la opción que deseas consultar" at bounding box center [242, 92] width 174 height 16
drag, startPoint x: 188, startPoint y: 95, endPoint x: 176, endPoint y: 95, distance: 11.7
click at [181, 95] on h1 "Elige la opción que deseas consultar" at bounding box center [242, 92] width 174 height 16
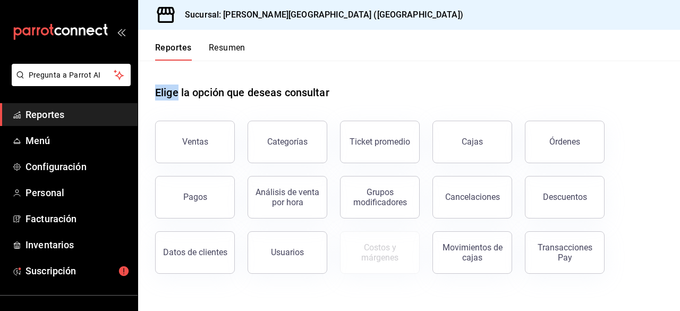
drag, startPoint x: 176, startPoint y: 91, endPoint x: 153, endPoint y: 89, distance: 22.9
click at [153, 89] on div "Elige la opción que deseas consultar Ventas Categorías Ticket promedio Cajas Ór…" at bounding box center [409, 176] width 542 height 230
click at [179, 77] on div "Elige la opción que deseas consultar" at bounding box center [409, 84] width 508 height 47
click at [397, 82] on div "Elige la opción que deseas consultar" at bounding box center [409, 84] width 508 height 47
click at [529, 105] on div "Elige la opción que deseas consultar" at bounding box center [409, 84] width 508 height 47
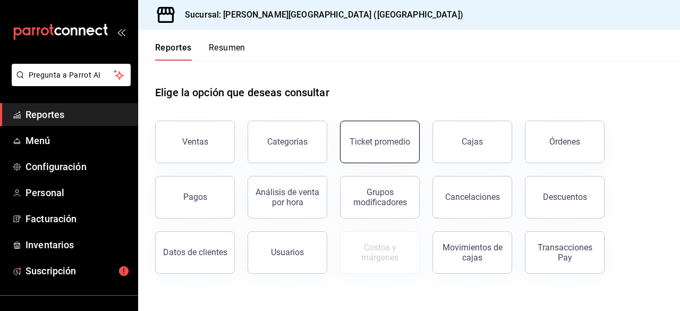
click at [387, 159] on button "Ticket promedio" at bounding box center [380, 142] width 80 height 43
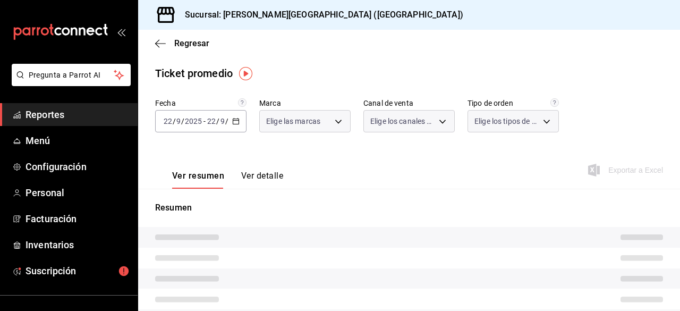
type input "aa19ab2e-d6d3-419b-84e9-7f3a59528db8"
type input "PARROT,UBER_EATS,RAPPI,DIDI_FOOD,ONLINE"
type input "e93b4ec1-0f0e-4a13-82e6-15dbbdeeb37f,93a2e74e-192a-437f-b13c-a514f04a2077,EXTER…"
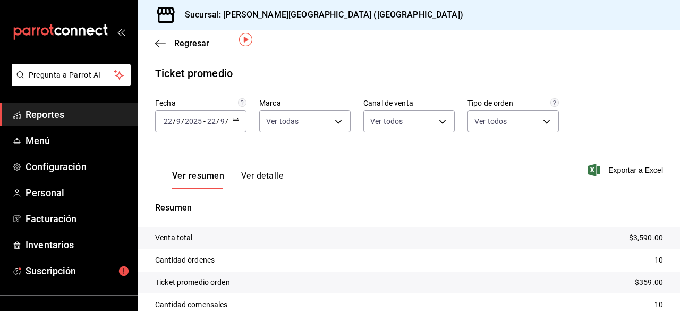
scroll to position [73, 0]
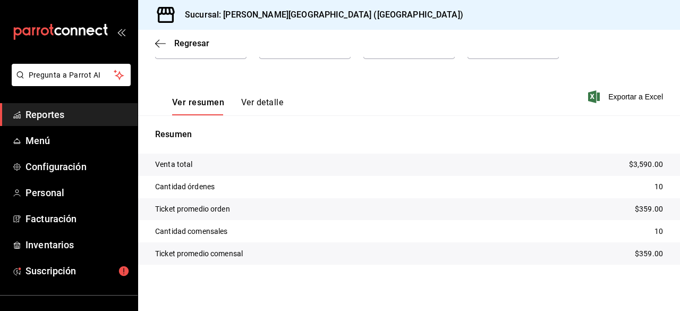
click at [644, 211] on p "$359.00" at bounding box center [649, 208] width 28 height 11
click at [503, 118] on div "Resumen Venta total $3,590.00 Cantidad órdenes 10 Ticket promedio orden $359.00…" at bounding box center [409, 196] width 542 height 162
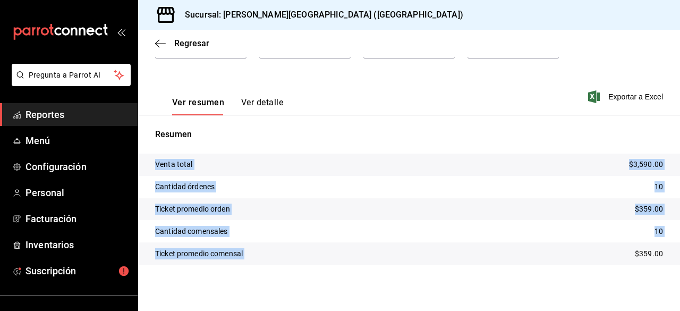
drag, startPoint x: 623, startPoint y: 250, endPoint x: 673, endPoint y: 256, distance: 49.8
click at [673, 256] on div "Regresar Ticket promedio Fecha 2025-09-22 22 / 9 / 2025 - 2025-09-22 22 / 9 / 2…" at bounding box center [409, 170] width 542 height 281
click at [652, 269] on div "Venta total $3,590.00 Cantidad órdenes 10 Ticket promedio orden $359.00 Cantida…" at bounding box center [409, 216] width 542 height 124
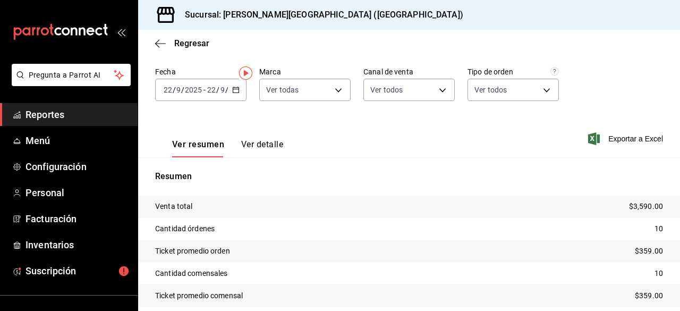
scroll to position [0, 0]
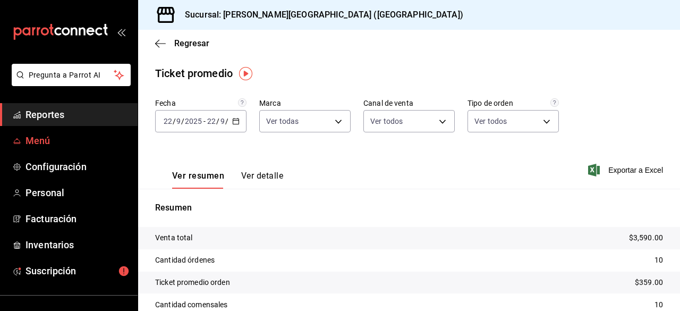
click at [62, 139] on span "Menú" at bounding box center [78, 140] width 104 height 14
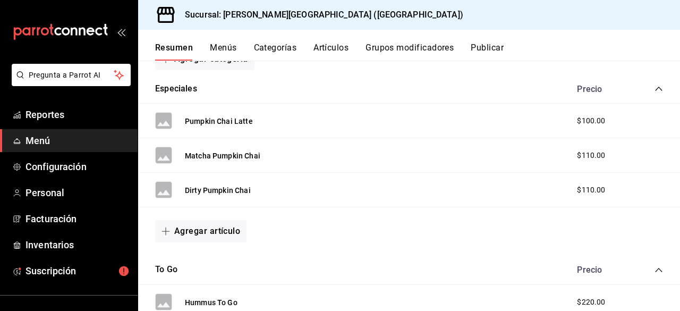
scroll to position [159, 0]
